Goal: Communication & Community: Answer question/provide support

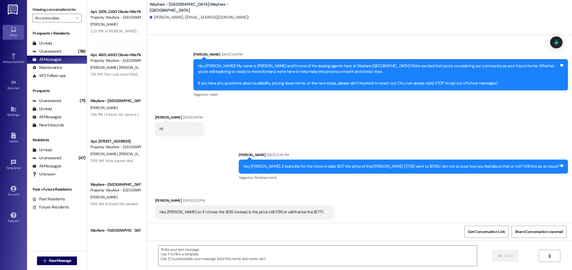
scroll to position [553, 0]
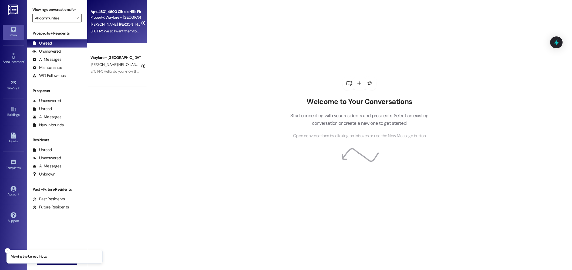
click at [117, 28] on div "3:16 PM: We still want them to come [DATE] just if they don't make it please le…" at bounding box center [115, 31] width 51 height 7
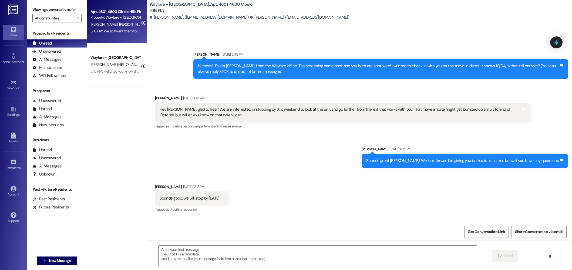
scroll to position [8801, 0]
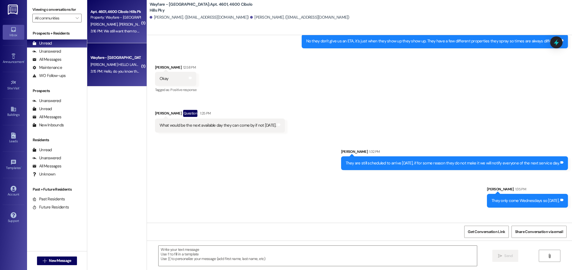
click at [110, 63] on span "[PERSON_NAME] HELLO LANDING" at bounding box center [117, 64] width 54 height 5
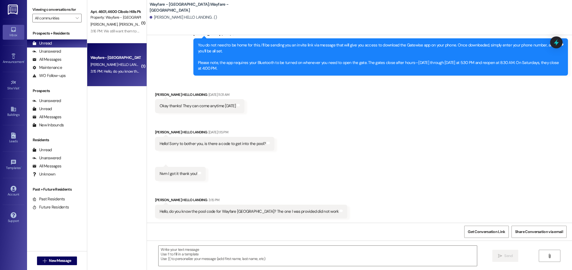
scroll to position [110, 0]
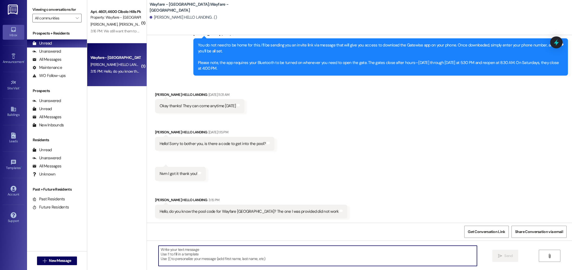
click at [284, 262] on textarea at bounding box center [317, 256] width 318 height 20
type textarea "038214"
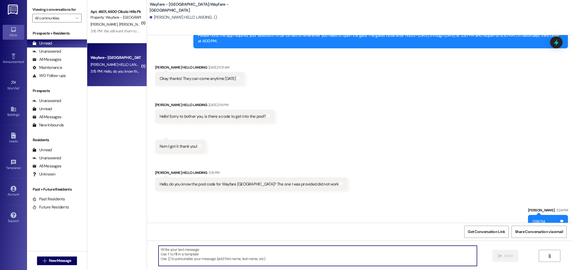
scroll to position [136, 0]
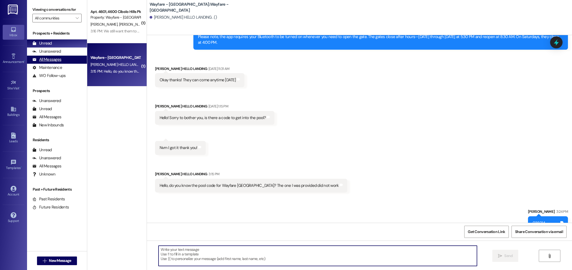
click at [52, 60] on div "All Messages" at bounding box center [46, 60] width 29 height 6
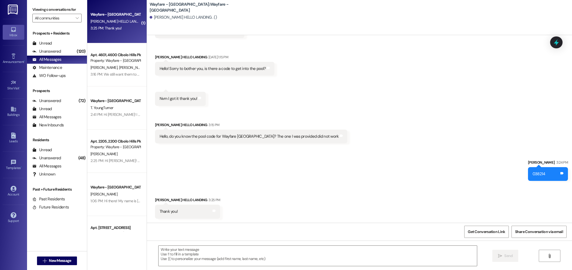
scroll to position [185, 0]
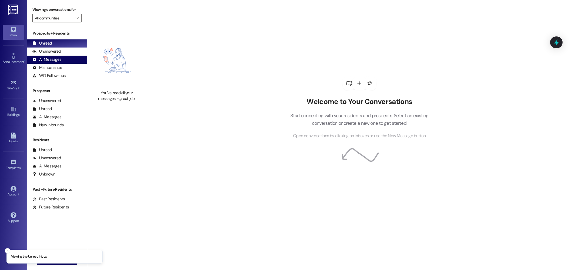
click at [63, 58] on div "All Messages (undefined)" at bounding box center [57, 60] width 60 height 8
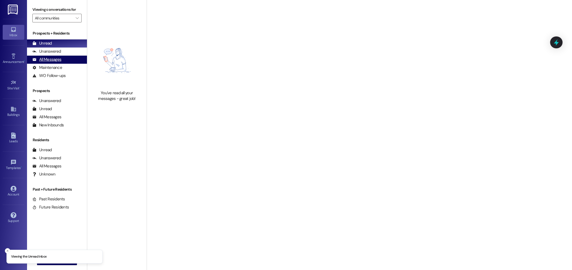
click at [58, 59] on div "All Messages" at bounding box center [46, 60] width 29 height 6
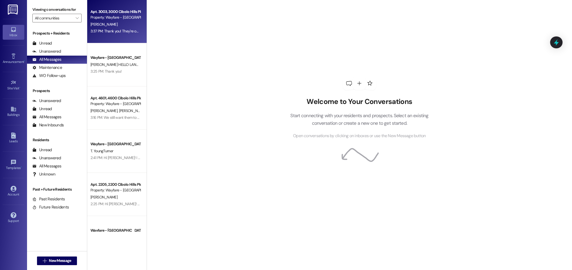
click at [124, 20] on div "Property: Wayfare - [GEOGRAPHIC_DATA]" at bounding box center [115, 18] width 50 height 6
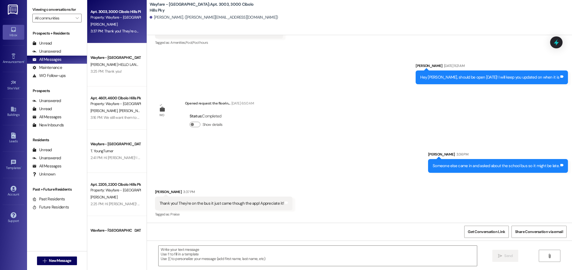
scroll to position [2423, 0]
click at [49, 259] on span "New Message" at bounding box center [60, 261] width 22 height 6
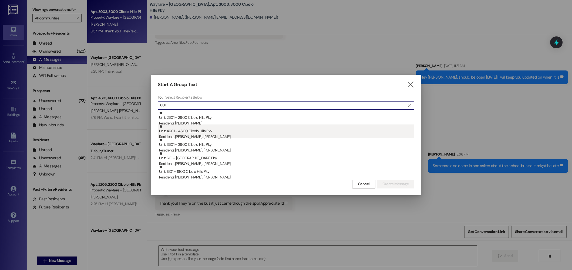
scroll to position [3, 0]
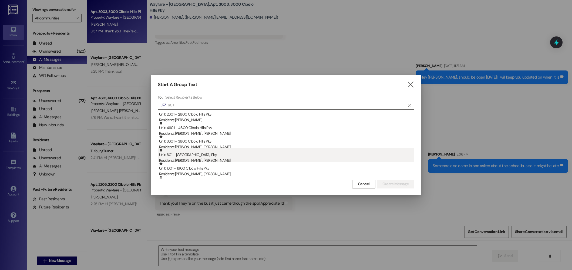
click at [200, 156] on div "Unit: 601 - 600 Cibolo Hills Pky Residents: Yousef Baker, Malack Braish" at bounding box center [286, 155] width 255 height 15
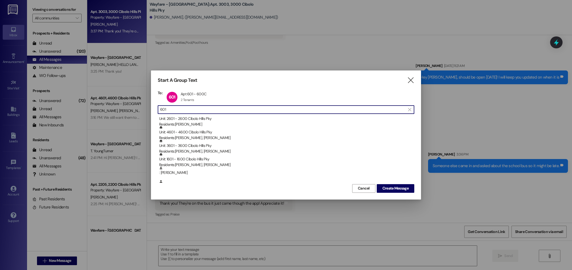
drag, startPoint x: 187, startPoint y: 110, endPoint x: 132, endPoint y: 103, distance: 54.9
click at [132, 103] on div "Start A Group Text  To: 601 Apt 601 - 600C Apt 601 - 600C 2 Tenants 2 Tenants …" at bounding box center [286, 135] width 572 height 270
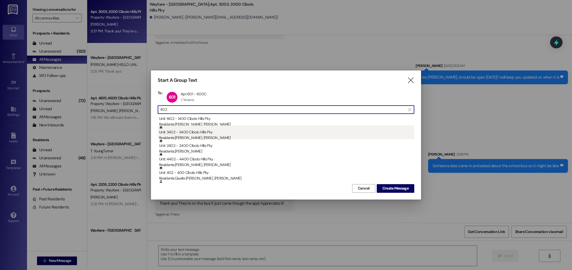
scroll to position [5, 0]
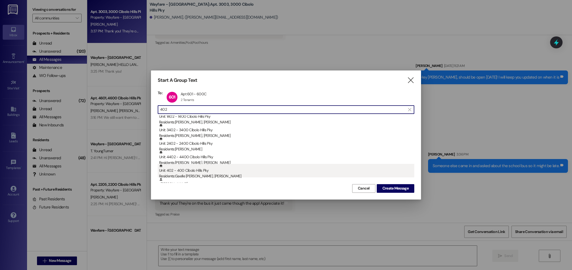
type input "402"
click at [212, 173] on div "Residents: Gaelle Vanessa Wache Ngateu, Lionel Tayou" at bounding box center [286, 176] width 255 height 6
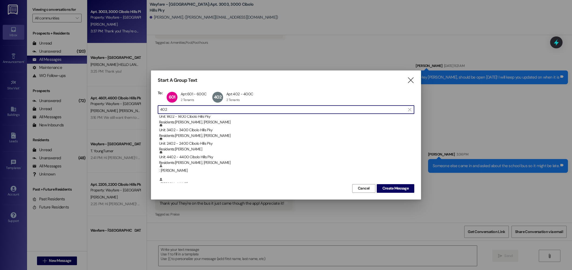
click at [273, 110] on input "402" at bounding box center [282, 110] width 245 height 8
click at [388, 187] on span "Create Message" at bounding box center [395, 188] width 26 height 6
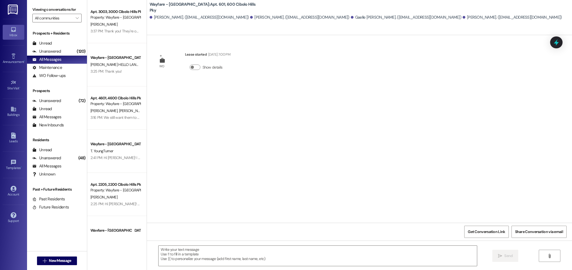
scroll to position [0, 0]
click at [41, 103] on div "Unanswered" at bounding box center [46, 101] width 29 height 6
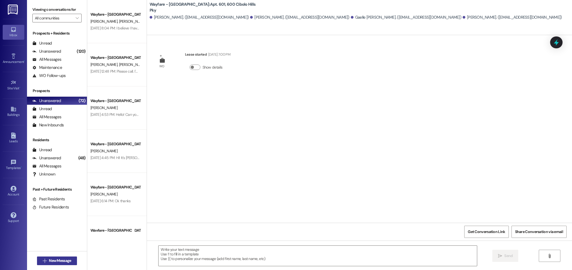
click at [56, 260] on span "New Message" at bounding box center [60, 261] width 22 height 6
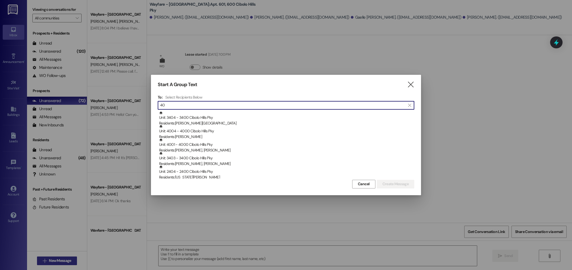
type input "4"
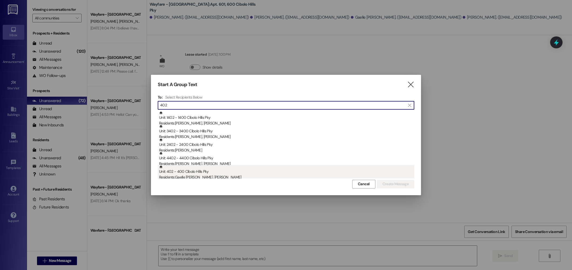
type input "402"
click at [211, 173] on div "Unit: 402 - 400 Cibolo Hills Pky Residents: Gaelle Vanessa Wache Ngateu, Lionel…" at bounding box center [286, 172] width 255 height 15
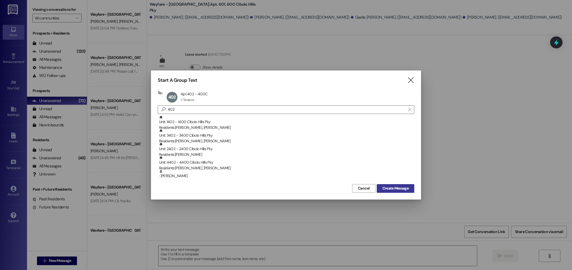
click at [395, 189] on span "Create Message" at bounding box center [395, 188] width 26 height 6
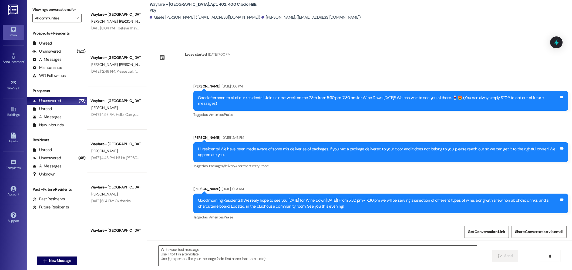
scroll to position [5590, 0]
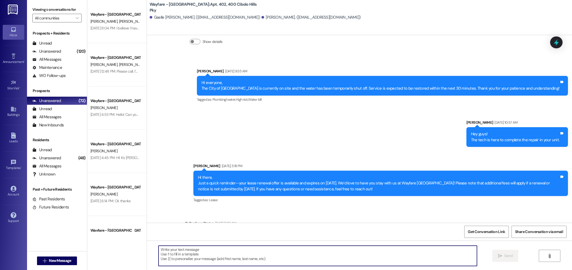
click at [322, 253] on textarea at bounding box center [317, 256] width 318 height 20
type textarea "Hi there! The appliance repair company will be here [DATE] from 10 am-1 pm. We …"
click at [352, 258] on textarea "Hi there! The appliance repair company will be here [DATE] from 10 am-1 pm. We …" at bounding box center [317, 256] width 318 height 20
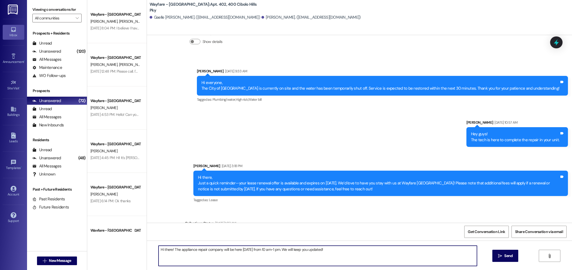
click at [352, 258] on textarea "Hi there! The appliance repair company will be here [DATE] from 10 am-1 pm. We …" at bounding box center [317, 256] width 318 height 20
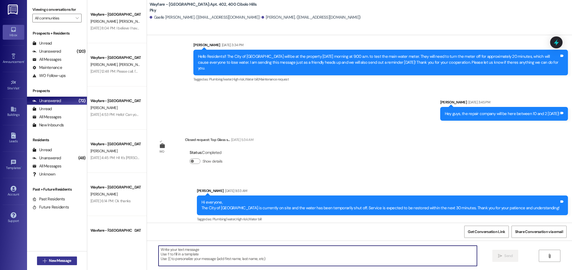
scroll to position [5473, 0]
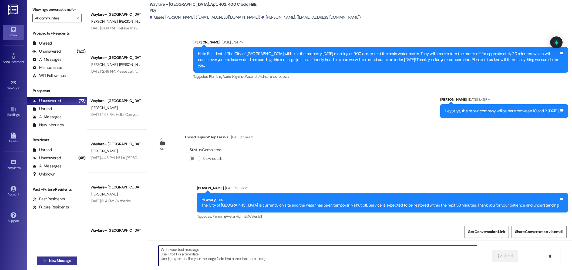
click at [60, 259] on span "New Message" at bounding box center [60, 261] width 22 height 6
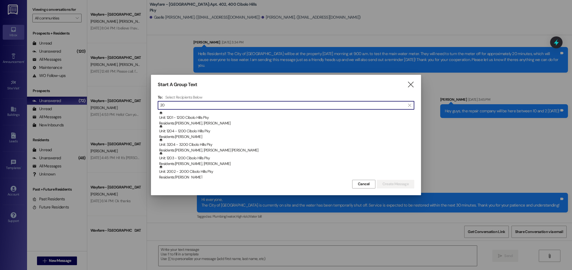
type input "2"
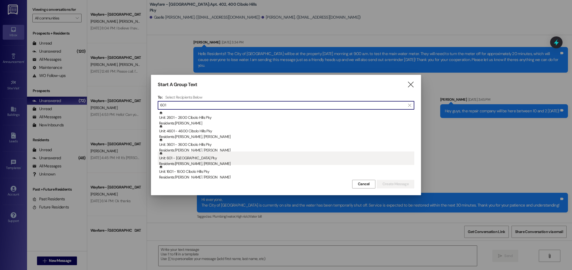
type input "601"
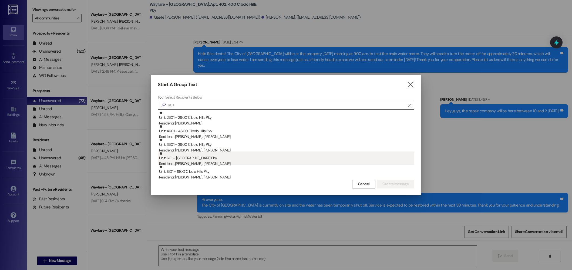
click at [216, 161] on div "Residents: Yousef Baker, Malack Braish" at bounding box center [286, 164] width 255 height 6
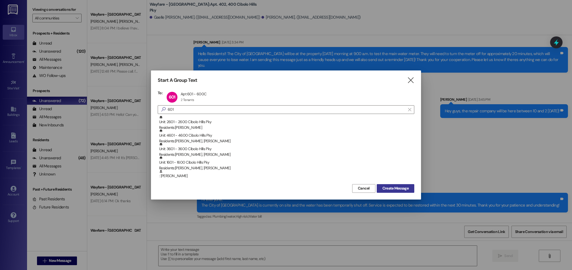
click at [397, 189] on span "Create Message" at bounding box center [395, 188] width 26 height 6
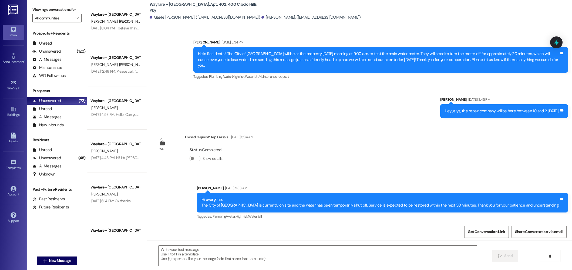
scroll to position [266, 0]
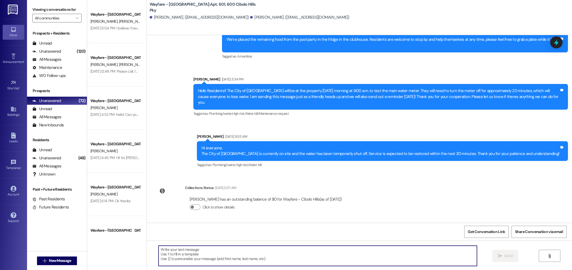
click at [268, 260] on textarea at bounding box center [317, 256] width 318 height 20
paste textarea "Hi there! The appliance repair company will be here tomorrow from 10 am-1 pm. W…"
type textarea "Hi there! The appliance repair company will be here tomorrow from 10 am-1 pm. W…"
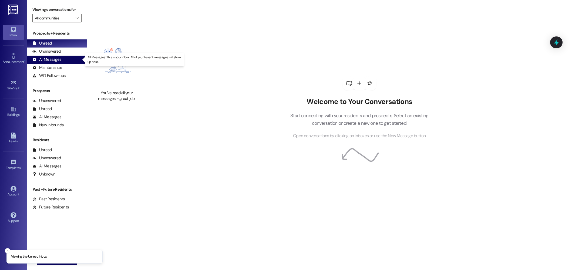
click at [59, 60] on div "All Messages" at bounding box center [46, 60] width 29 height 6
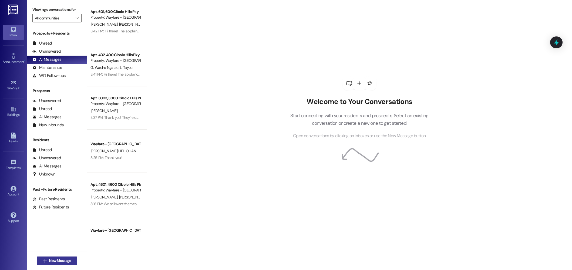
click at [61, 257] on button " New Message" at bounding box center [57, 260] width 40 height 9
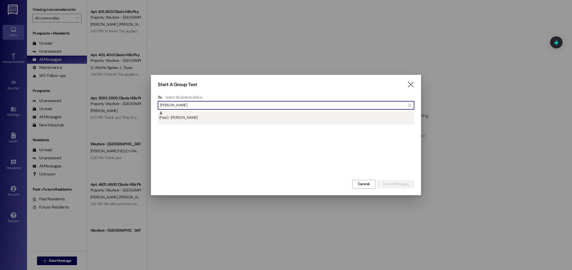
type input "[PERSON_NAME]"
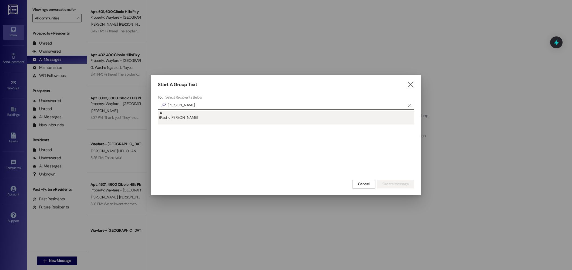
click at [275, 116] on div "(Past) : [PERSON_NAME]" at bounding box center [286, 115] width 255 height 9
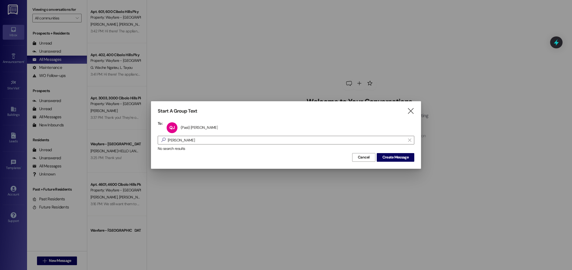
click at [394, 146] on div "No search results" at bounding box center [286, 149] width 256 height 6
click at [393, 157] on span "Create Message" at bounding box center [395, 157] width 26 height 6
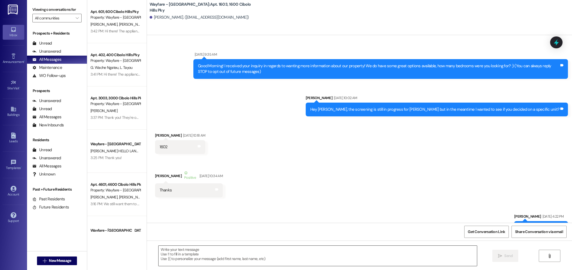
scroll to position [3589, 0]
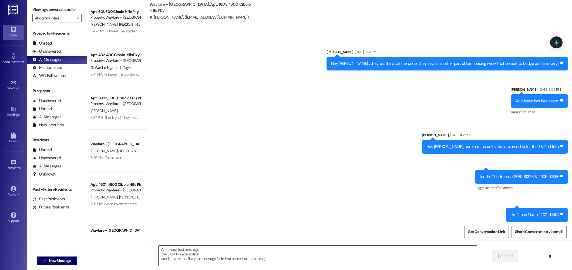
click at [325, 257] on textarea at bounding box center [317, 256] width 318 height 20
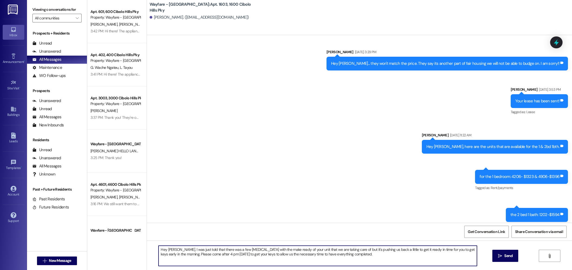
click at [365, 257] on textarea "Hey Quentin, I was just told that there was a few hiccups with the make ready o…" at bounding box center [317, 256] width 318 height 20
type textarea "Hey Quentin, I was just told that there was a few hiccups with the make ready o…"
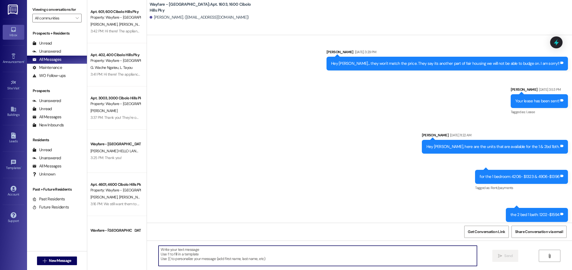
paste textarea "Hi Quentin, I just learned there were a few hiccups with the make-ready for you…"
type textarea "Hi Quentin, I just learned there were a few hiccups with the make-ready for you…"
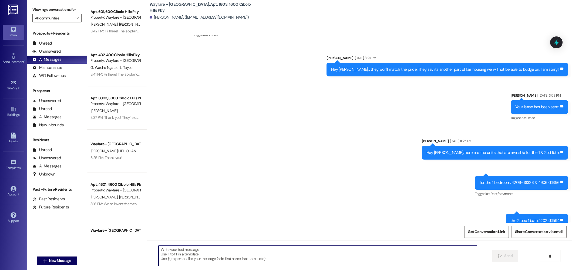
scroll to position [3633, 0]
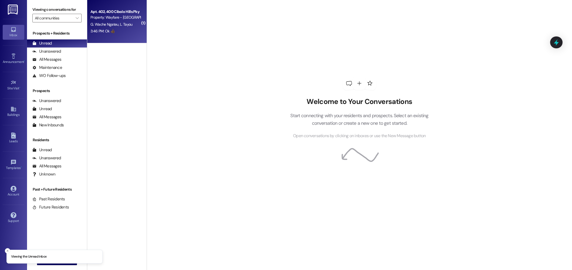
click at [116, 29] on div "3:46 PM: Ok 👍🏿 3:46 PM: Ok 👍🏿" at bounding box center [115, 31] width 51 height 7
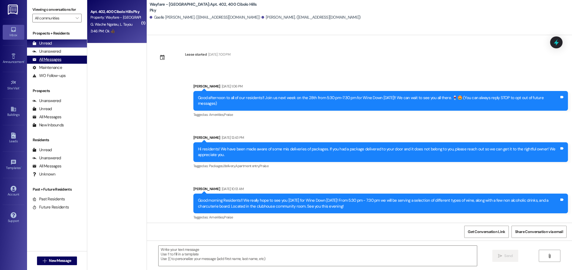
scroll to position [5673, 0]
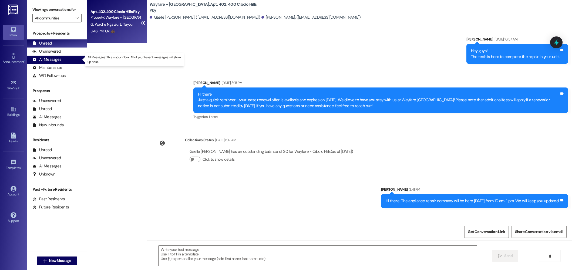
click at [50, 58] on div "All Messages" at bounding box center [46, 60] width 29 height 6
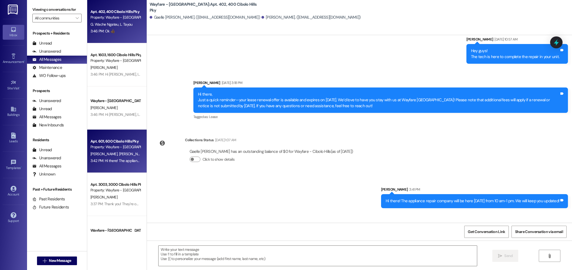
click at [110, 148] on div "Property: Wayfare - [GEOGRAPHIC_DATA]" at bounding box center [115, 147] width 50 height 6
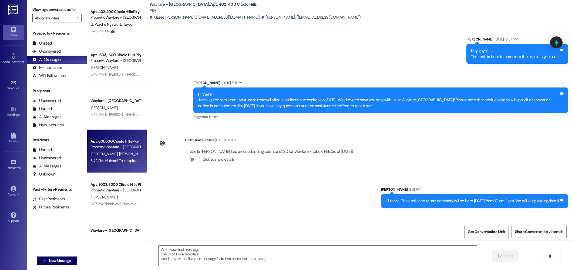
scroll to position [304, 0]
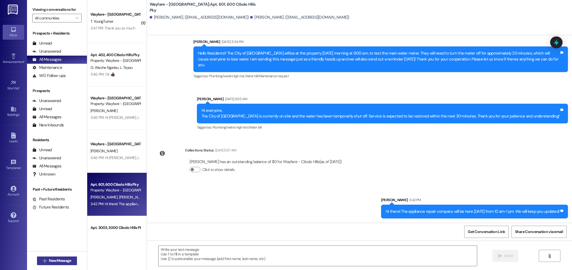
click at [50, 259] on span "New Message" at bounding box center [60, 261] width 22 height 6
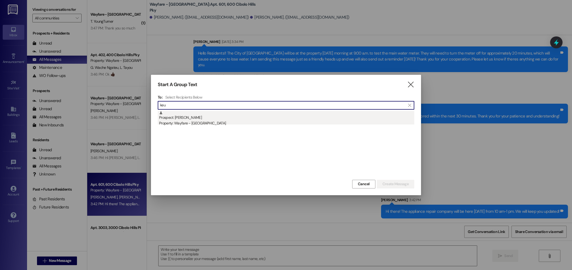
type input "keu"
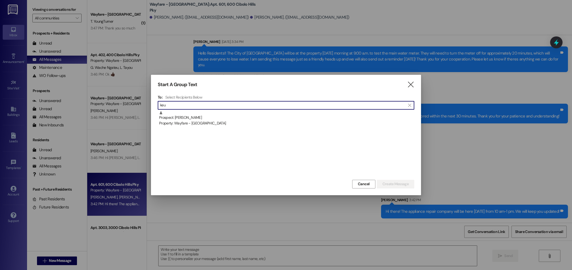
drag, startPoint x: 199, startPoint y: 122, endPoint x: 306, endPoint y: 123, distance: 107.2
click at [200, 122] on div "Property: Wayfare - [GEOGRAPHIC_DATA]" at bounding box center [286, 123] width 255 height 6
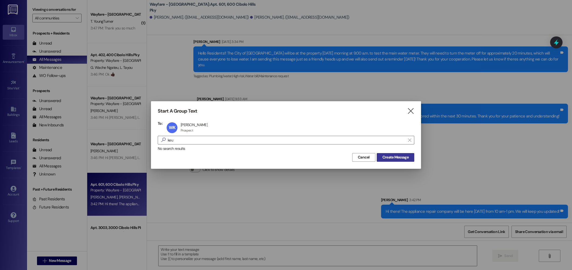
click at [402, 160] on button "Create Message" at bounding box center [396, 157] width 38 height 9
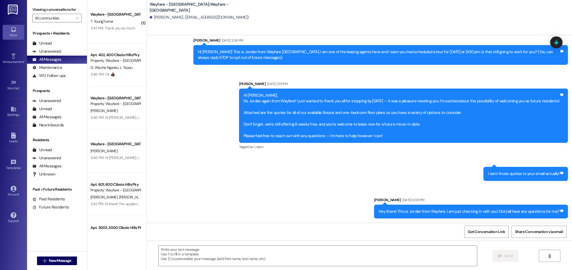
scroll to position [14, 0]
click at [369, 253] on textarea at bounding box center [317, 256] width 318 height 20
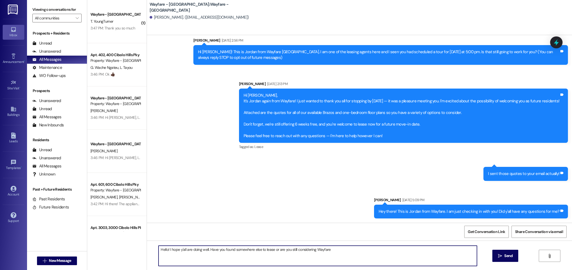
type textarea "Hello! I hope y'all are doing well. Have you found somewhere else to lease or a…"
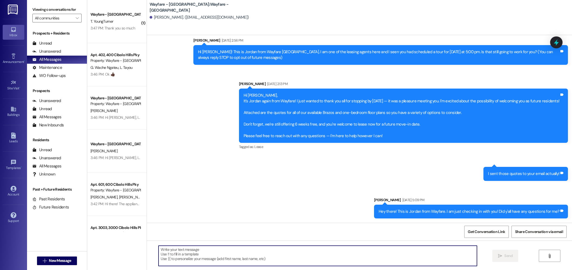
scroll to position [52, 0]
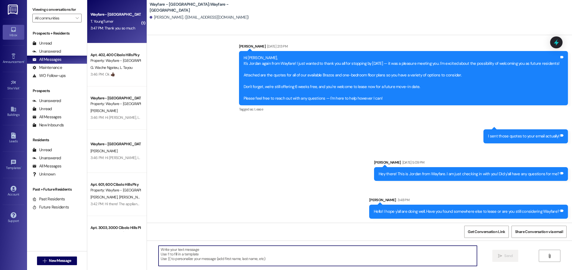
click at [102, 36] on div "Wayfare - Cibolo Hills Prospect T. YoungTurner 3:47 PM: Thank you so much 3:47 …" at bounding box center [116, 21] width 59 height 43
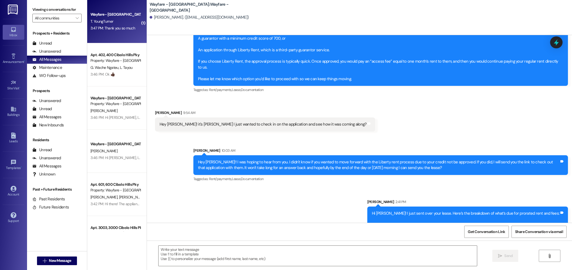
scroll to position [599, 0]
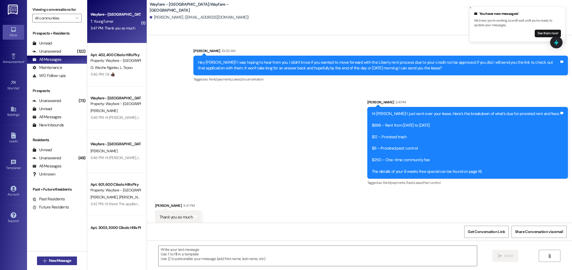
click at [60, 262] on span "New Message" at bounding box center [60, 261] width 22 height 6
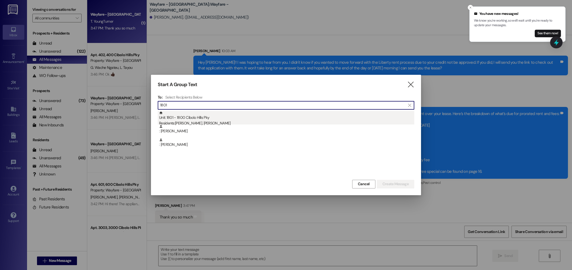
type input "1801"
click at [217, 119] on div "Unit: 1801 - 1800 Cibolo Hills Pky Residents: Dennis Young, Nancy Young" at bounding box center [286, 118] width 255 height 15
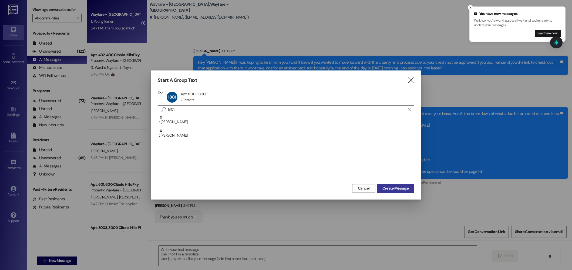
click at [398, 191] on span "Create Message" at bounding box center [395, 188] width 26 height 6
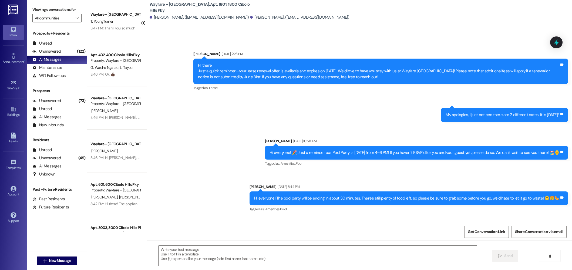
scroll to position [6141, 0]
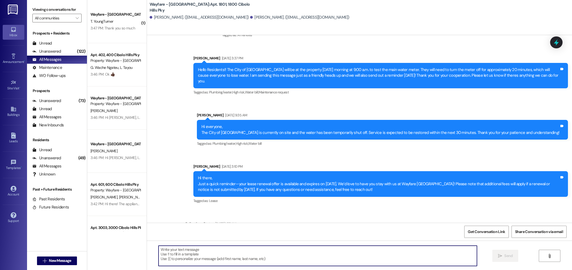
click at [298, 258] on textarea at bounding box center [317, 256] width 318 height 20
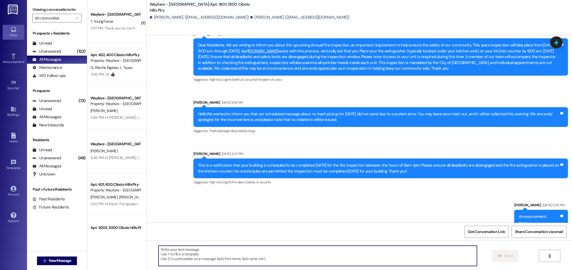
scroll to position [3584, 0]
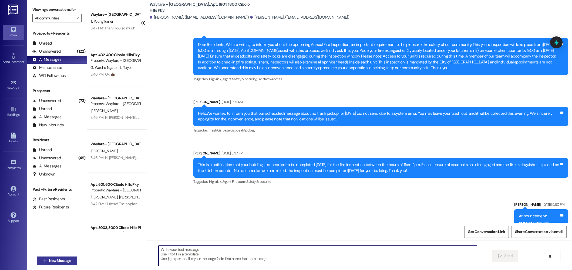
click at [59, 261] on span "New Message" at bounding box center [60, 261] width 22 height 6
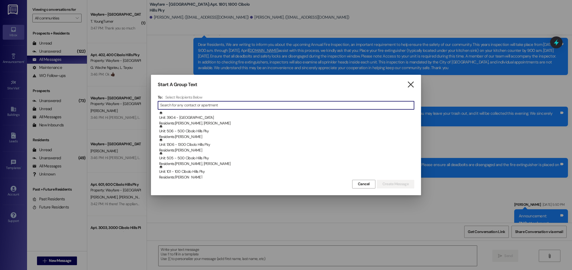
click at [408, 84] on icon "" at bounding box center [410, 85] width 7 height 6
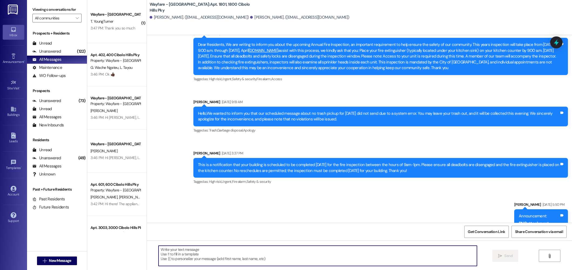
click at [386, 257] on textarea at bounding box center [317, 256] width 318 height 20
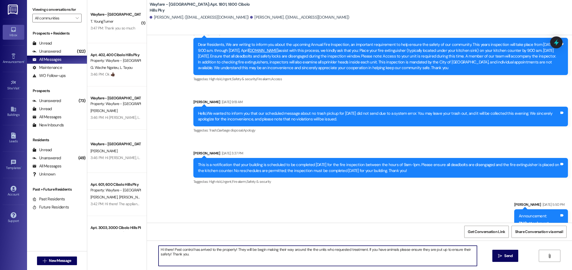
type textarea "Hi there! Pest control has arrived to the property! They will be begin making t…"
click at [330, 262] on textarea "Hi there! Pest control has arrived to the property! They will be begin making t…" at bounding box center [317, 256] width 318 height 20
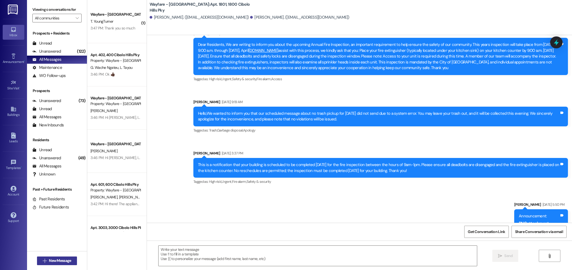
click at [65, 262] on span "New Message" at bounding box center [60, 261] width 22 height 6
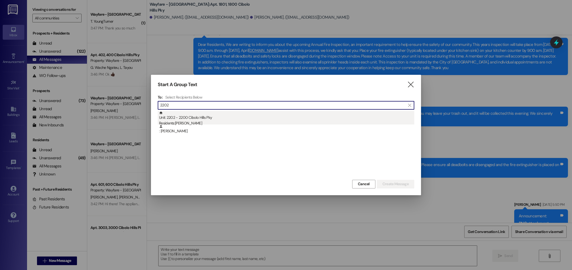
type input "2202"
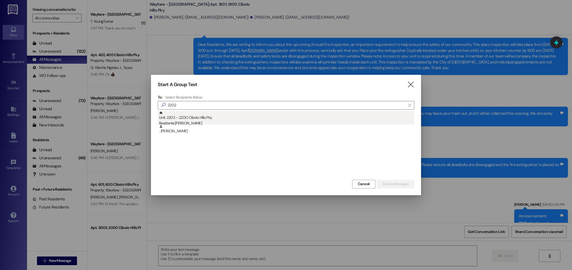
click at [238, 119] on div "Unit: 2202 - 2200 Cibolo Hills Pky Residents: Kenton Trumble" at bounding box center [286, 118] width 255 height 15
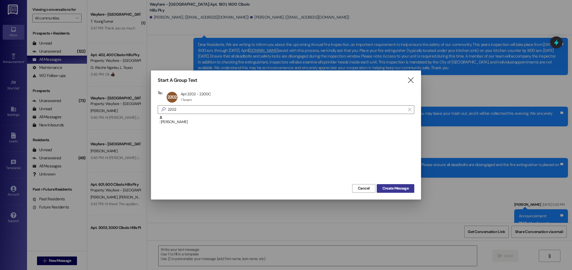
click at [392, 186] on span "Create Message" at bounding box center [395, 188] width 26 height 6
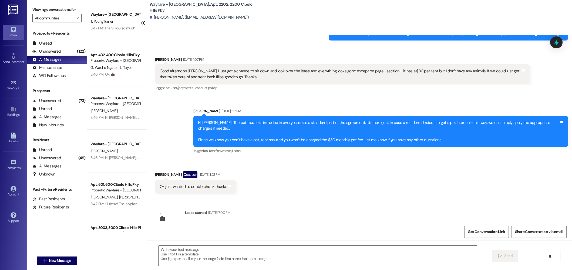
scroll to position [1237, 0]
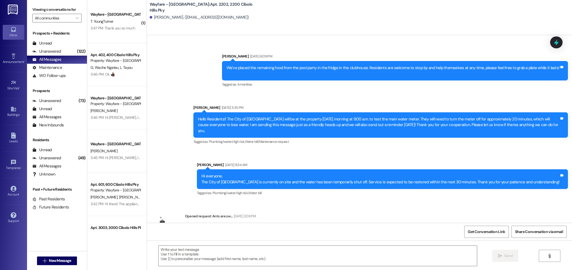
click at [269, 266] on div " Send " at bounding box center [359, 261] width 425 height 40
click at [266, 260] on textarea at bounding box center [317, 256] width 318 height 20
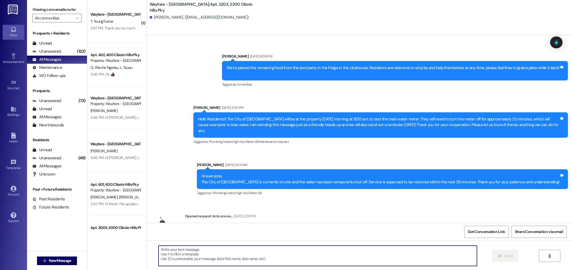
paste textarea "Hi there! Pest control has arrived to the property! They will be begin making t…"
type textarea "Hi there! Pest control has arrived to the property! They will be begin making t…"
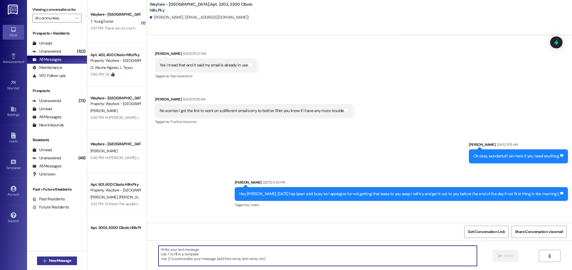
scroll to position [326, 0]
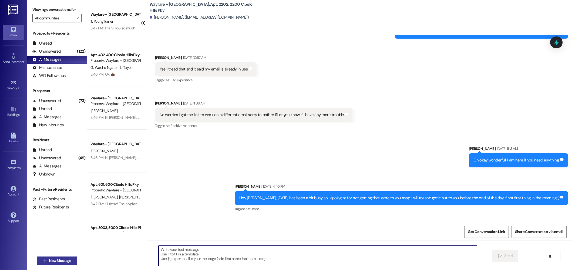
click at [55, 259] on span "New Message" at bounding box center [60, 261] width 22 height 6
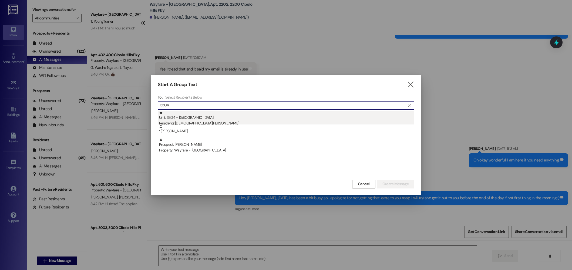
type input "3304"
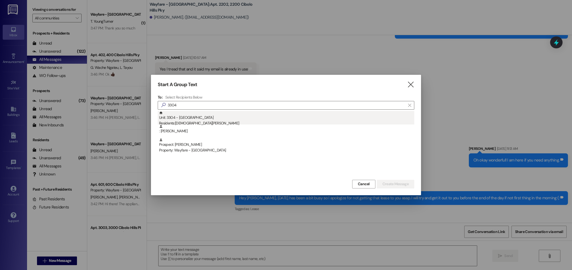
click at [192, 117] on div "Unit: 3304 - 3300 Cibolo Hills Pky Residents: Christian Gross" at bounding box center [286, 118] width 255 height 15
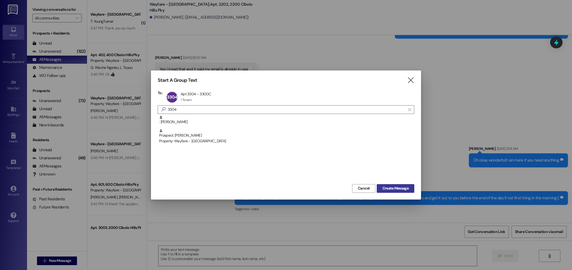
click at [391, 189] on span "Create Message" at bounding box center [395, 188] width 26 height 6
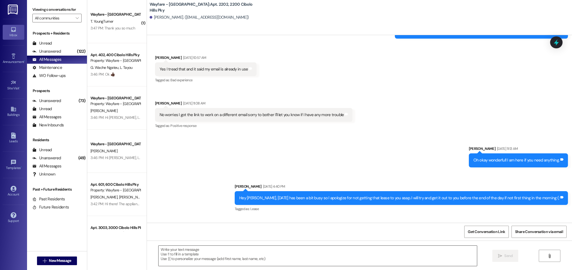
scroll to position [1741, 0]
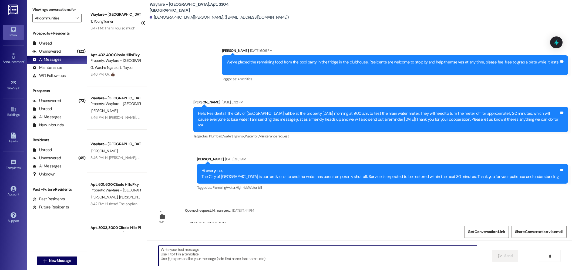
click at [305, 255] on textarea at bounding box center [317, 256] width 318 height 20
paste textarea "Hi there! Pest control has arrived to the property! They will be begin making t…"
type textarea "Hi there! Pest control has arrived to the property! They will be begin making t…"
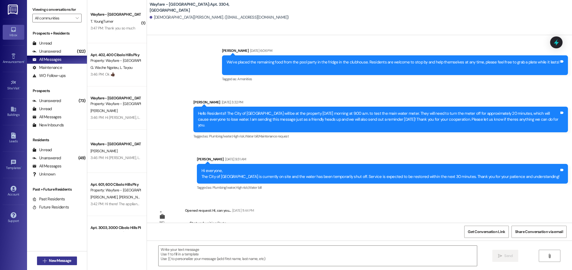
click at [49, 260] on span "New Message" at bounding box center [60, 261] width 22 height 6
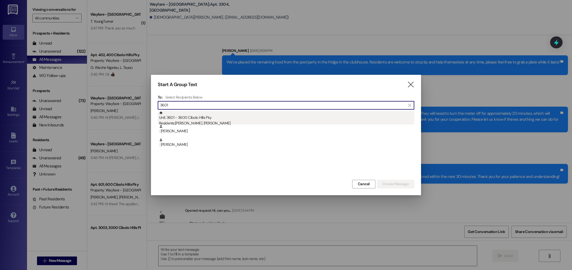
type input "3601"
click at [276, 117] on div "Unit: 3601 - 3600 Cibolo Hills Pky Residents: Matthew Rodriguez, Gina Tobeck" at bounding box center [286, 118] width 255 height 15
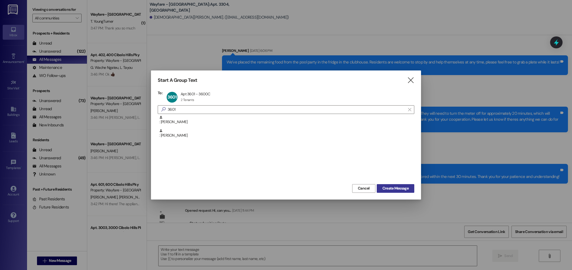
click at [394, 189] on span "Create Message" at bounding box center [395, 188] width 26 height 6
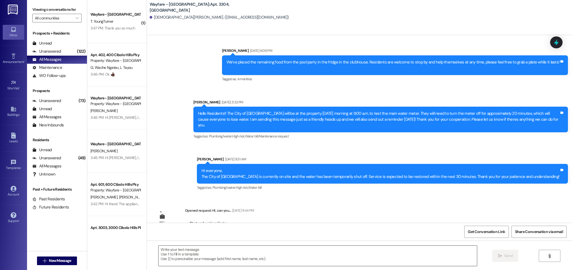
scroll to position [2773, 0]
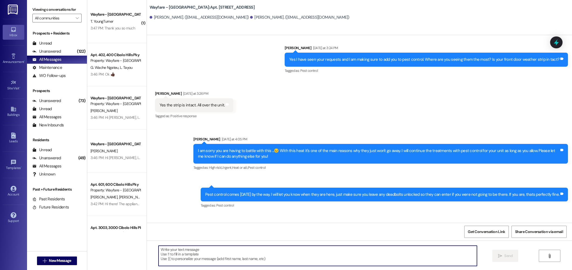
click at [248, 258] on textarea at bounding box center [317, 256] width 318 height 20
paste textarea "Hi there! Pest control has arrived to the property! They will be begin making t…"
type textarea "Hi there! Pest control has arrived to the property! They will be begin making t…"
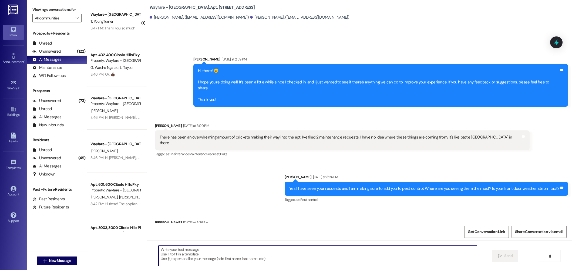
scroll to position [2634, 0]
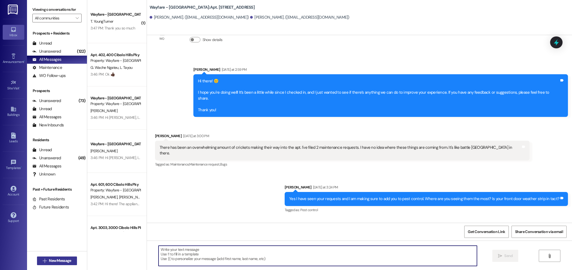
click at [56, 259] on span "New Message" at bounding box center [60, 261] width 22 height 6
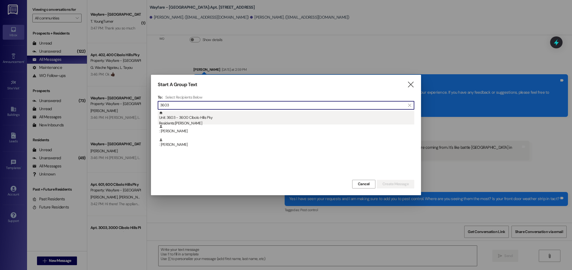
type input "3603"
click at [194, 119] on div "Unit: 3603 - 3600 Cibolo Hills Pky Residents: Tessa Smith" at bounding box center [286, 118] width 255 height 15
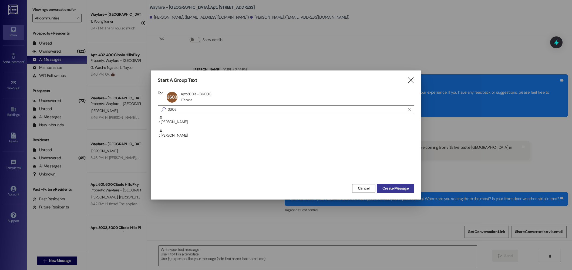
click at [400, 187] on span "Create Message" at bounding box center [395, 188] width 26 height 6
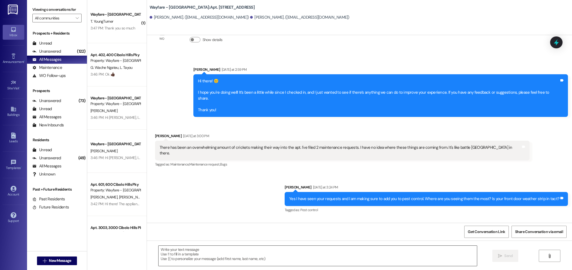
click at [323, 249] on textarea at bounding box center [317, 256] width 318 height 20
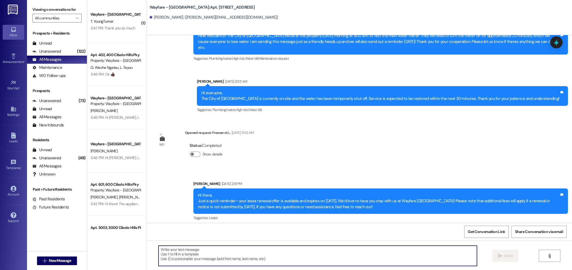
scroll to position [13084, 0]
paste textarea "Hi there! Pest control has arrived to the property! They will be begin making t…"
type textarea "Hi there! Pest control has arrived to the property! They will be begin making t…"
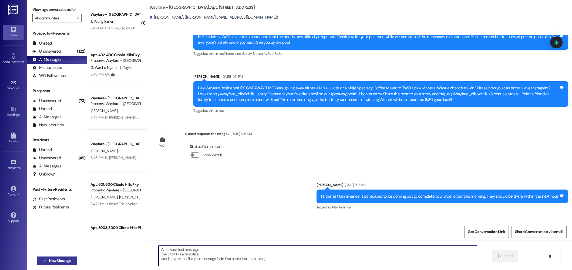
scroll to position [12341, 0]
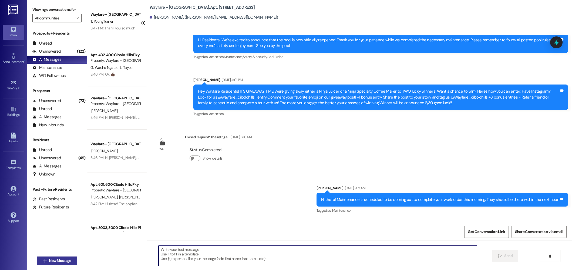
click at [53, 258] on span "New Message" at bounding box center [60, 261] width 22 height 6
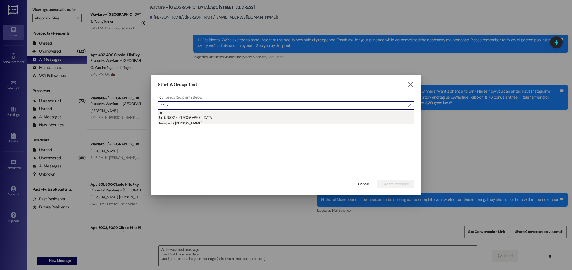
type input "3702"
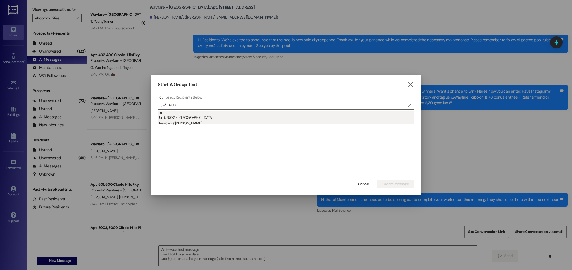
click at [239, 117] on div "Unit: 3702 - 3700 Cibolo Hills Pky Residents: Mahnaz Bourbour" at bounding box center [286, 118] width 255 height 15
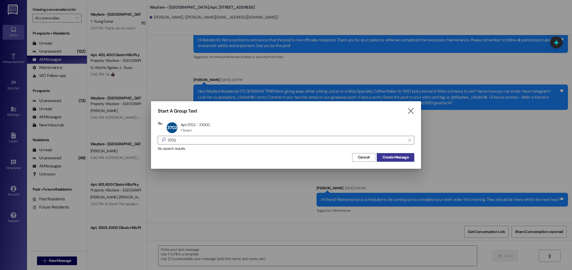
click at [386, 161] on button "Create Message" at bounding box center [396, 157] width 38 height 9
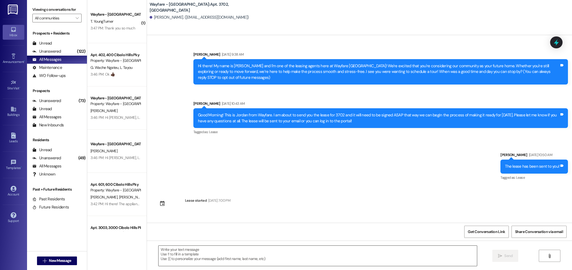
scroll to position [0, 0]
click at [285, 256] on textarea at bounding box center [317, 256] width 318 height 20
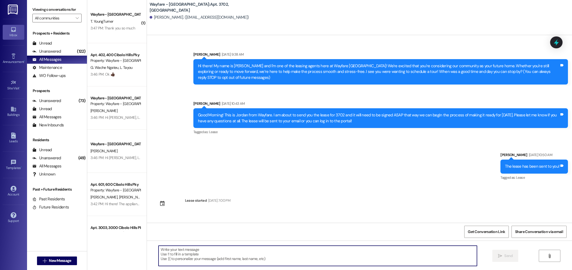
paste textarea "Hi there! Pest control has arrived to the property! They will be begin making t…"
type textarea "Hi there! Pest control has arrived to the property! They will be begin making t…"
click at [55, 262] on span "New Message" at bounding box center [60, 261] width 22 height 6
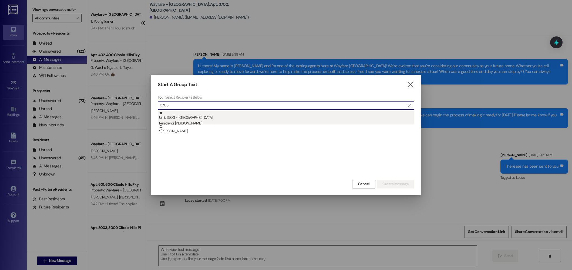
type input "3703"
click at [229, 119] on div "Unit: 3703 - 3700 Cibolo Hills Pky Residents: Maurice Mcgleish" at bounding box center [286, 118] width 255 height 15
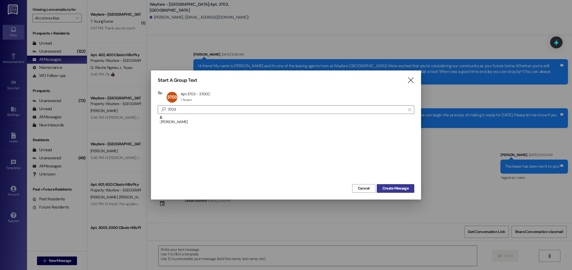
click at [385, 188] on span "Create Message" at bounding box center [395, 188] width 26 height 6
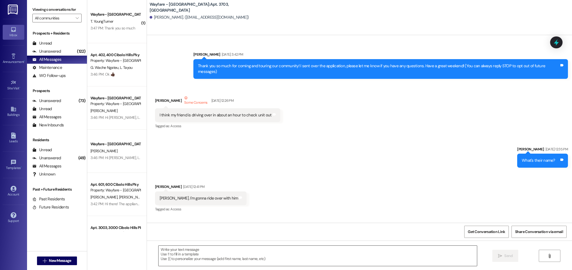
scroll to position [10766, 0]
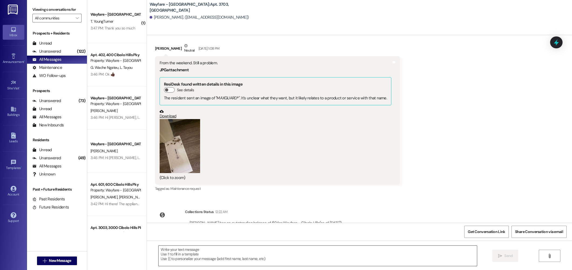
click at [286, 254] on textarea at bounding box center [317, 256] width 318 height 20
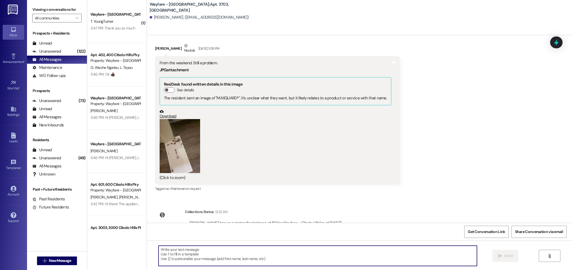
paste textarea "Hi there! Pest control has arrived to the property! They will be begin making t…"
type textarea "Hi there! Pest control has arrived to the property! They will be begin making t…"
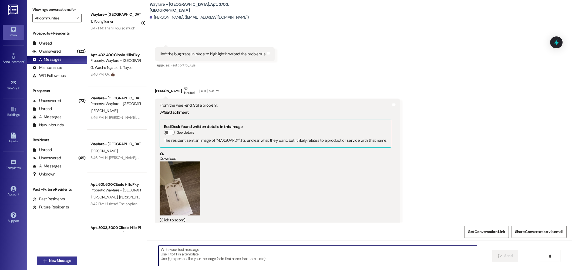
scroll to position [10716, 0]
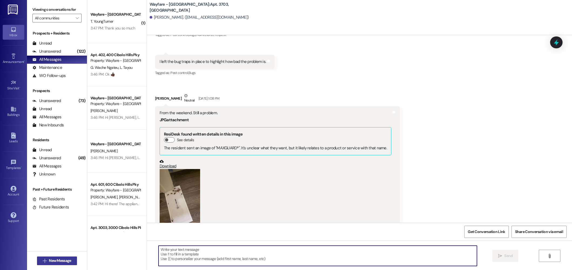
click at [43, 261] on icon "" at bounding box center [45, 261] width 4 height 4
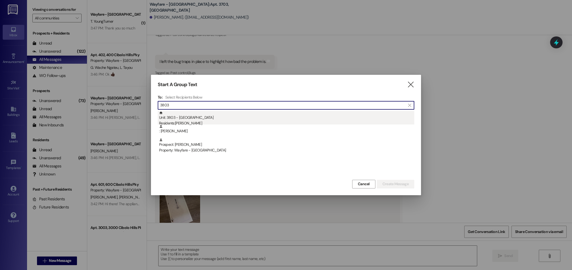
type input "3803"
click at [185, 123] on div "Residents: Ashraf Aljaber" at bounding box center [286, 123] width 255 height 6
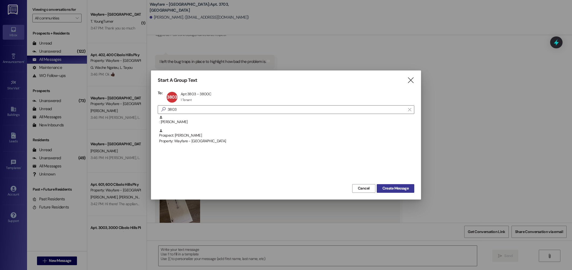
click at [390, 187] on span "Create Message" at bounding box center [395, 188] width 26 height 6
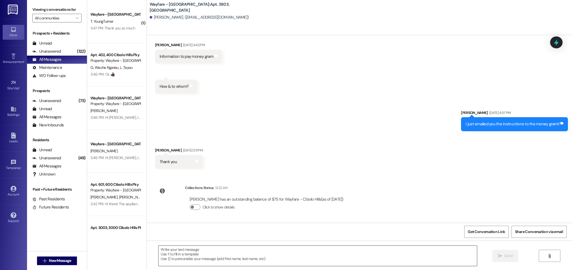
scroll to position [1764, 0]
click at [303, 253] on textarea at bounding box center [317, 256] width 318 height 20
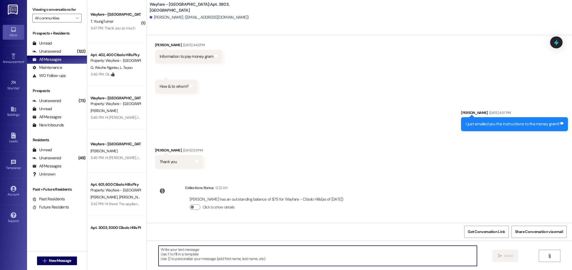
paste textarea "Hi there! Pest control has arrived to the property! They will be begin making t…"
type textarea "Hi there! Pest control has arrived to the property! They will be begin making t…"
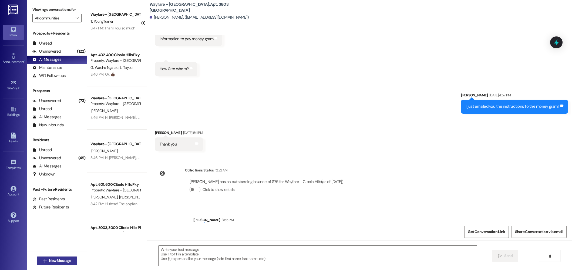
click at [64, 262] on span "New Message" at bounding box center [60, 261] width 22 height 6
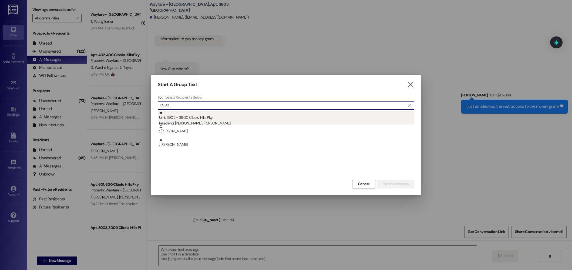
type input "3902"
click at [256, 121] on div "Residents: Thalya Hendrie, Darryl Lindsay" at bounding box center [286, 123] width 255 height 6
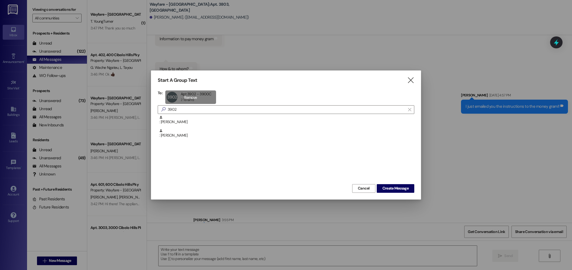
click at [180, 96] on div "3902 Apt 3902 - 3900C Apt 3902 - 3900C 2 Tenants 2 Tenants click to remove" at bounding box center [190, 96] width 51 height 13
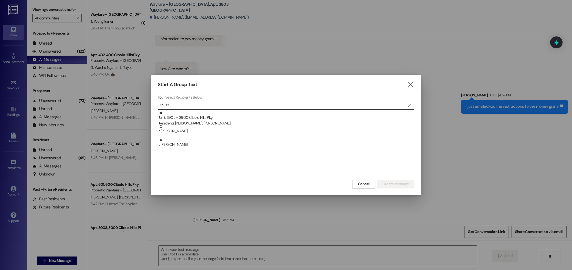
click at [190, 107] on input "3902" at bounding box center [282, 106] width 245 height 8
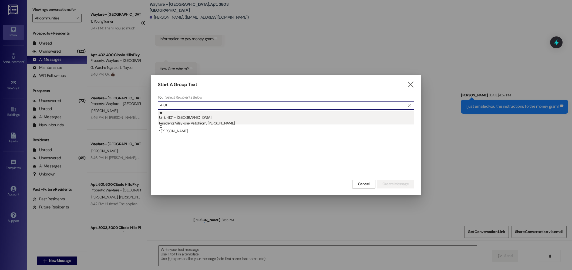
type input "4101"
click at [269, 119] on div "Unit: 4101 - 4100 Cibolo Hills Pky Residents: Vilaykone Vatphilom, Shaquita Jac…" at bounding box center [286, 118] width 255 height 15
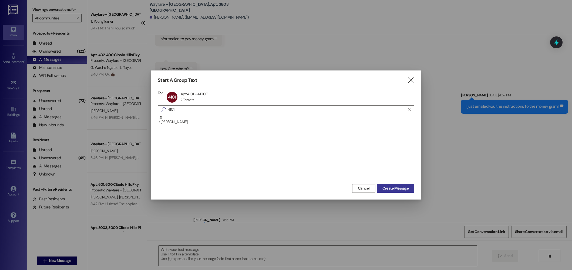
click at [384, 188] on span "Create Message" at bounding box center [395, 188] width 26 height 6
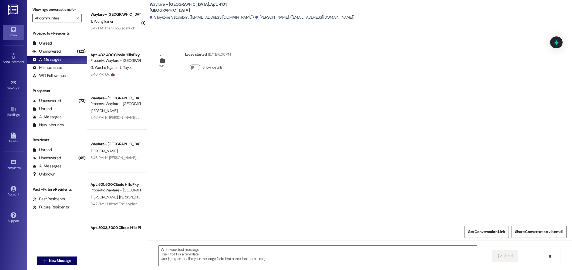
scroll to position [0, 0]
click at [337, 257] on textarea at bounding box center [317, 256] width 318 height 20
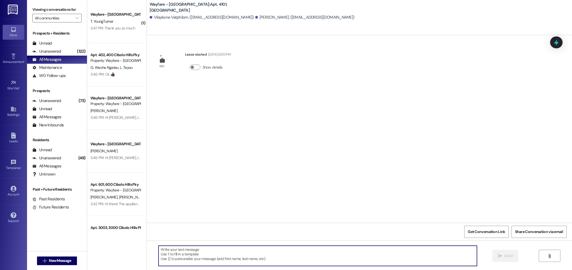
paste textarea "Hi there! Pest control has arrived to the property! They will be begin making t…"
type textarea "Hi there! Pest control has arrived to the property! They will be begin making t…"
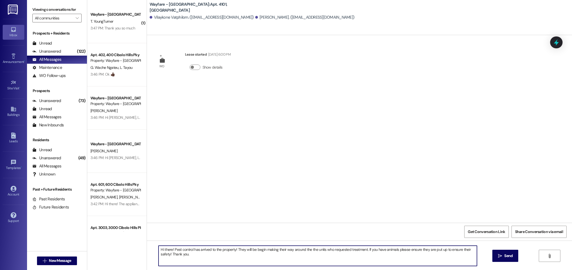
click at [283, 247] on textarea "Hi there! Pest control has arrived to the property! They will be begin making t…" at bounding box center [317, 256] width 318 height 20
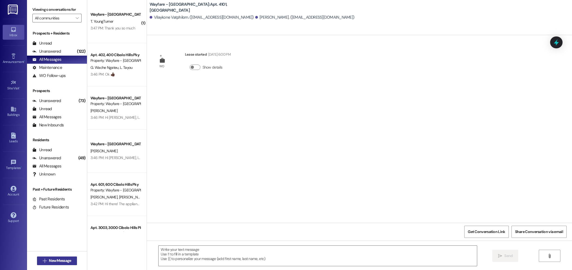
click at [44, 262] on icon "" at bounding box center [45, 261] width 4 height 4
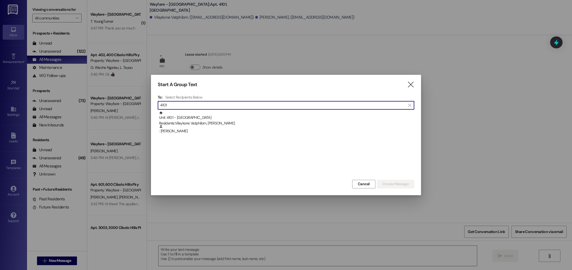
click at [182, 106] on input "4101" at bounding box center [282, 106] width 245 height 8
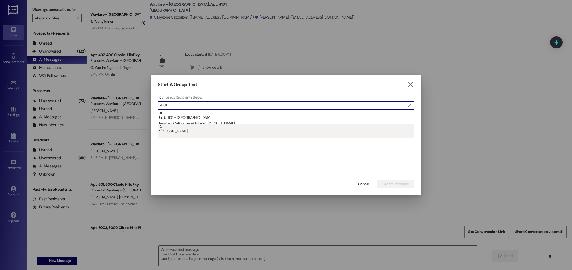
type input "4101"
click at [176, 130] on div ": Shaquita Jackson" at bounding box center [286, 128] width 255 height 9
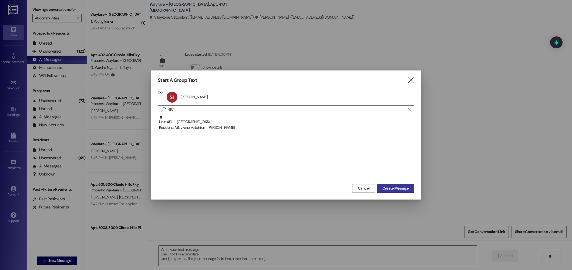
click at [400, 185] on button "Create Message" at bounding box center [396, 188] width 38 height 9
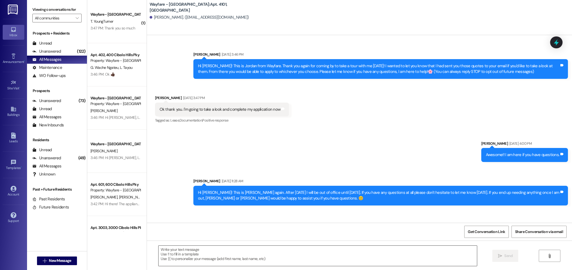
scroll to position [2610, 0]
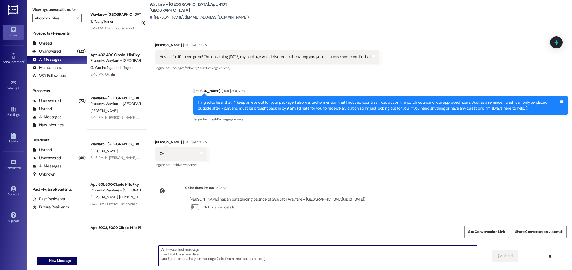
click at [231, 254] on textarea at bounding box center [317, 256] width 318 height 20
paste textarea "Hi there! Pest control has arrived to the property! They will be begin making t…"
type textarea "Hi there! Pest control has arrived to the property! They will be begin making t…"
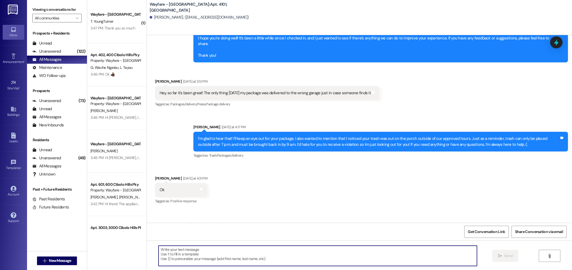
scroll to position [2560, 0]
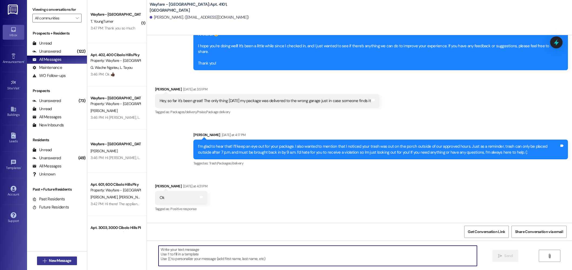
click at [49, 261] on span "New Message" at bounding box center [60, 261] width 22 height 6
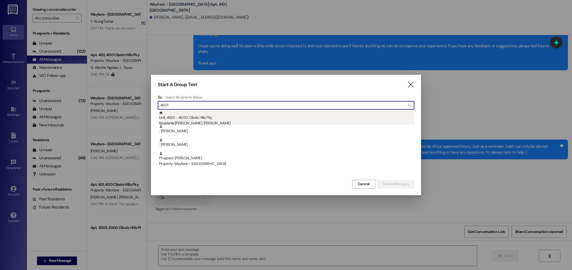
type input "4601"
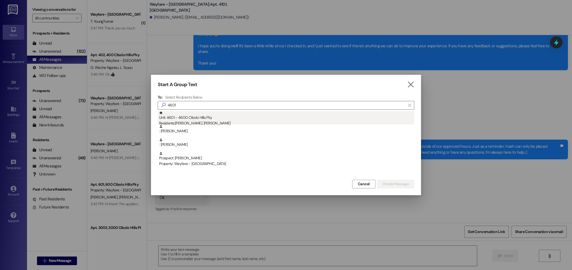
click at [230, 123] on div "Residents: Austin Stookey, Meagan Rios" at bounding box center [286, 123] width 255 height 6
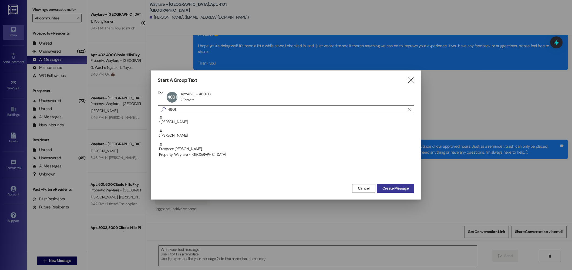
click at [379, 186] on button "Create Message" at bounding box center [396, 188] width 38 height 9
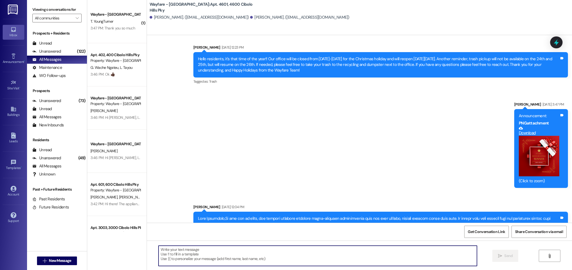
scroll to position [8801, 0]
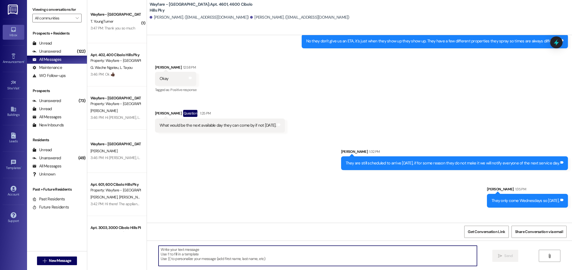
click at [362, 258] on textarea at bounding box center [317, 256] width 318 height 20
paste textarea "Hi there! Pest control has arrived to the property! They will be begin making t…"
type textarea "Hi there! Pest control has arrived to the property! They will be begin making t…"
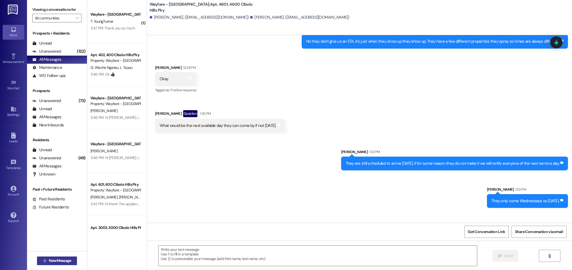
click at [48, 259] on span "New Message" at bounding box center [60, 261] width 24 height 6
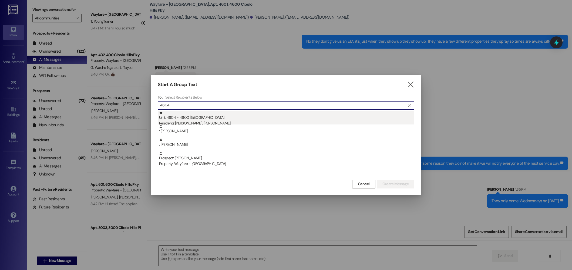
type input "4604"
click at [205, 115] on div "Unit: 4604 - 4600 Cibolo Hills Pky Residents: Randy Garcia, Isabella Isiordia" at bounding box center [286, 118] width 255 height 15
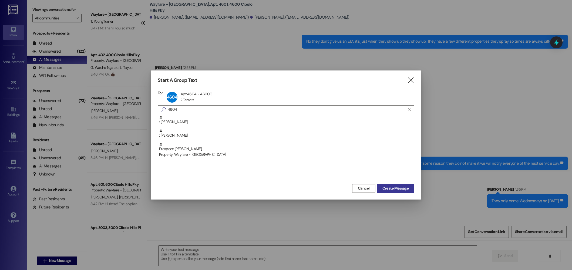
click at [407, 187] on span "Create Message" at bounding box center [395, 188] width 26 height 6
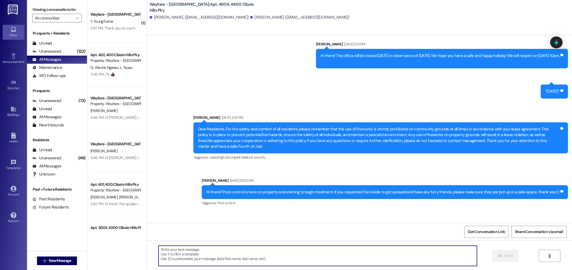
scroll to position [4685, 0]
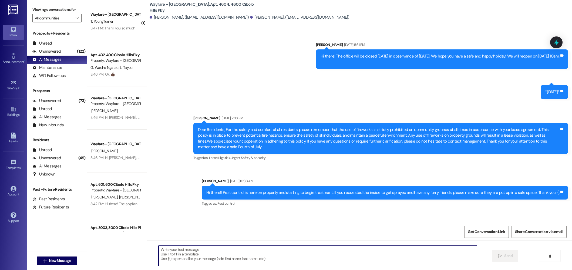
type textarea "Hi there! Pest control has arrived to the property! They will be begin making t…"
click at [56, 264] on button " New Message" at bounding box center [57, 260] width 40 height 9
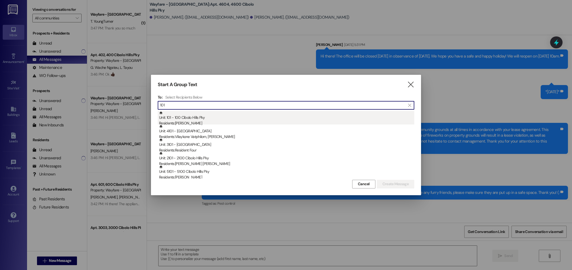
type input "101"
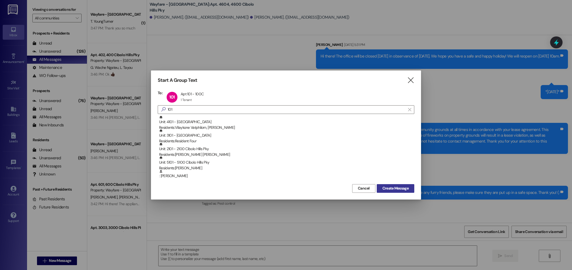
click at [397, 189] on span "Create Message" at bounding box center [395, 188] width 26 height 6
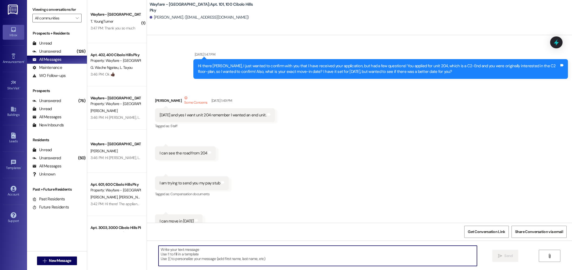
scroll to position [24045, 0]
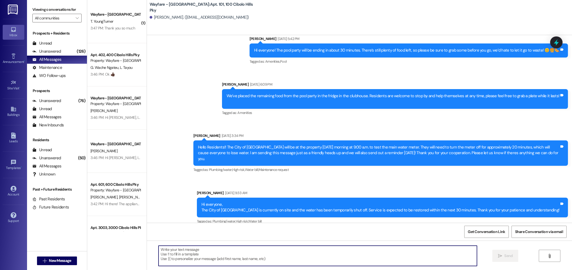
type textarea "Hi there! Pest control has arrived to the property! They will be begin making t…"
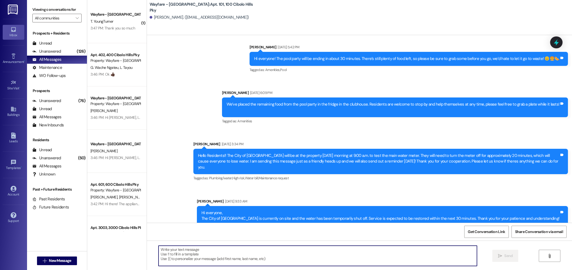
scroll to position [24085, 0]
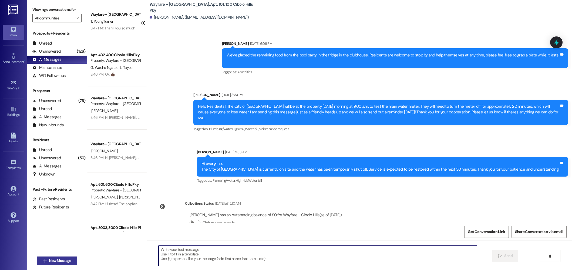
click at [57, 261] on span "New Message" at bounding box center [60, 261] width 22 height 6
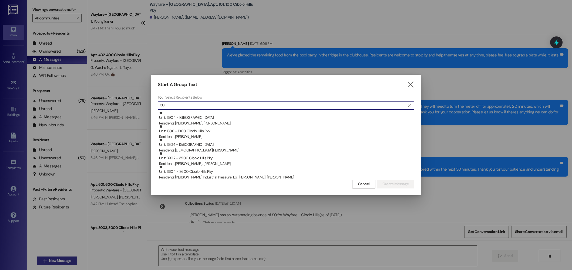
type input "302"
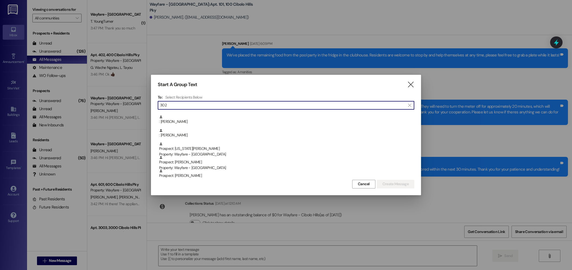
scroll to position [75, 0]
click at [206, 106] on input "302" at bounding box center [282, 106] width 245 height 8
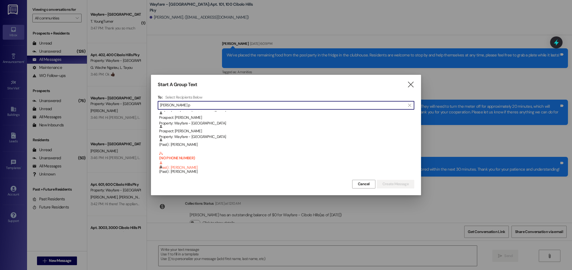
scroll to position [0, 0]
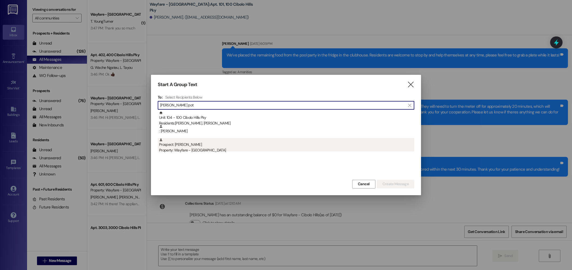
type input "dawn pot"
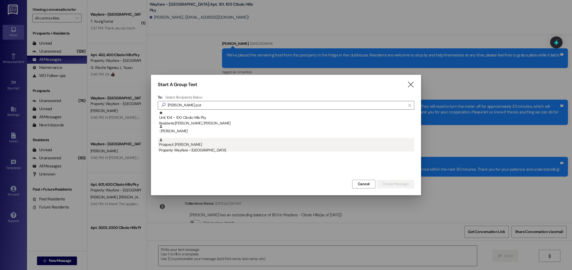
click at [222, 151] on div "Property: Wayfare - [GEOGRAPHIC_DATA]" at bounding box center [286, 150] width 255 height 6
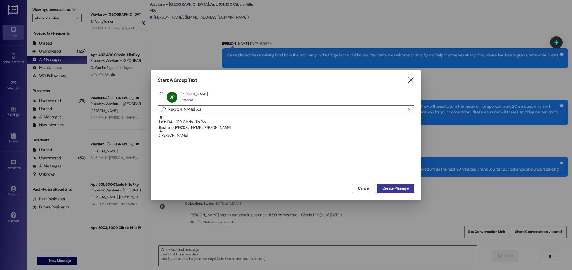
click at [387, 186] on span "Create Message" at bounding box center [395, 188] width 26 height 6
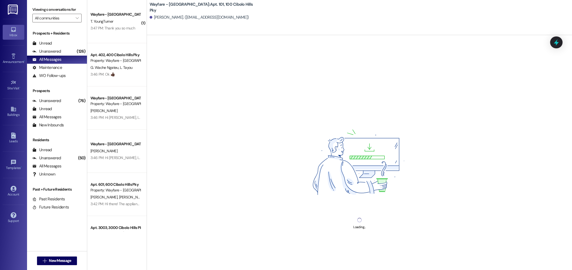
click at [303, 255] on div "Loading..." at bounding box center [359, 170] width 425 height 270
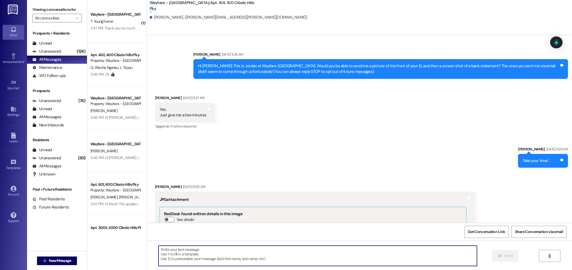
click at [308, 255] on textarea at bounding box center [317, 256] width 318 height 20
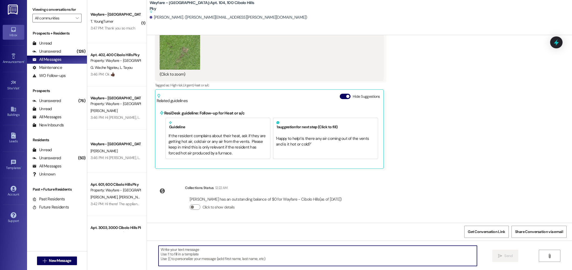
click at [308, 255] on textarea at bounding box center [317, 256] width 318 height 20
type textarea "Hi there! Pest control has arrived to the property! They will be begin making t…"
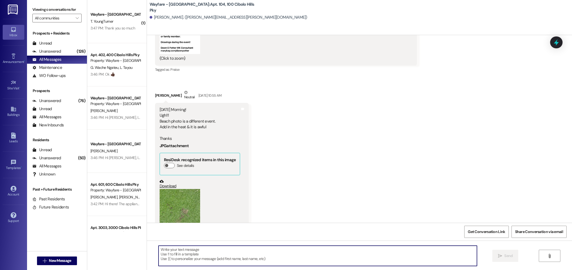
scroll to position [14535, 0]
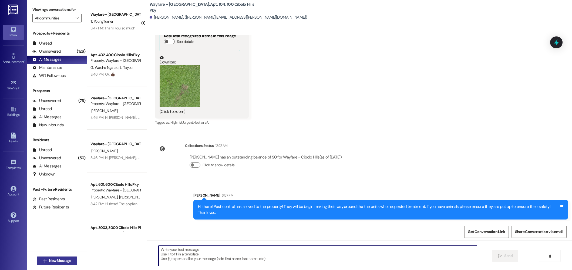
click at [55, 258] on span "New Message" at bounding box center [60, 261] width 22 height 6
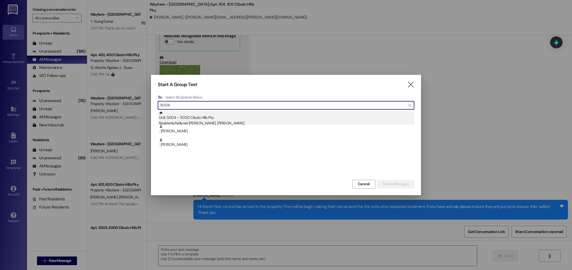
type input "5004"
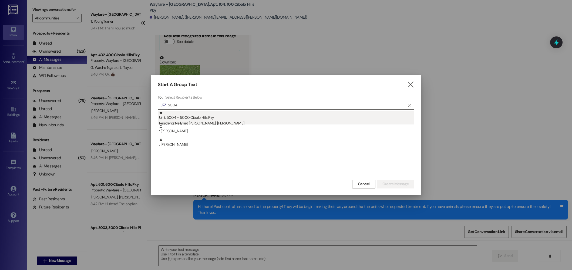
click at [307, 119] on div "Unit: 5004 - 5000 Cibolo Hills Pky Residents: Nellynet Nieves Gines, Michael Ca…" at bounding box center [286, 118] width 255 height 15
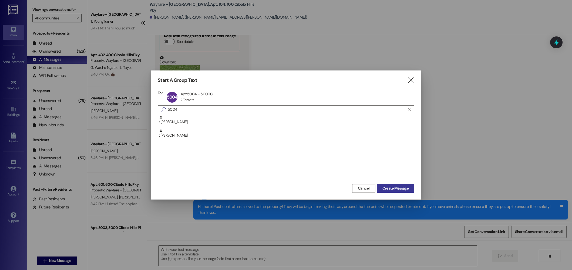
click at [383, 188] on span "Create Message" at bounding box center [395, 188] width 26 height 6
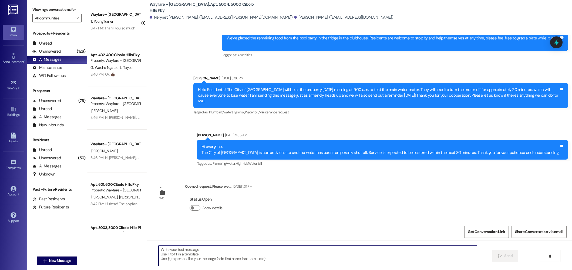
scroll to position [662, 0]
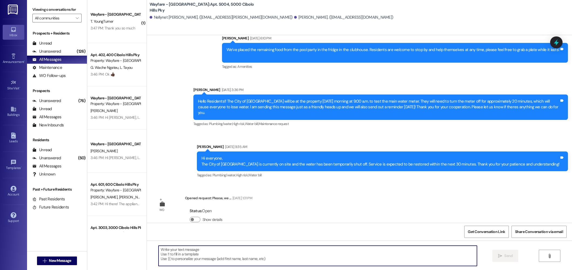
click at [329, 251] on textarea at bounding box center [317, 256] width 318 height 20
type textarea "5"
click at [314, 251] on textarea at bounding box center [317, 256] width 318 height 20
paste textarea "Hi there! Pest control has arrived to the property! They will be begin making t…"
type textarea "Hi there! Pest control has arrived to the property! They will be begin making t…"
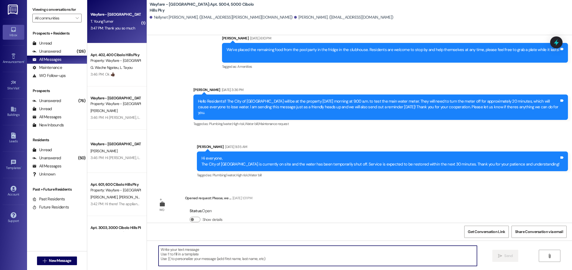
click at [130, 23] on div "T. YoungTurner" at bounding box center [115, 21] width 51 height 7
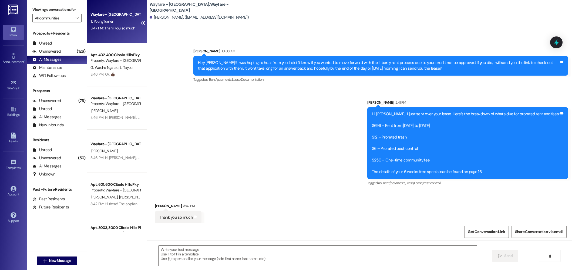
scroll to position [599, 0]
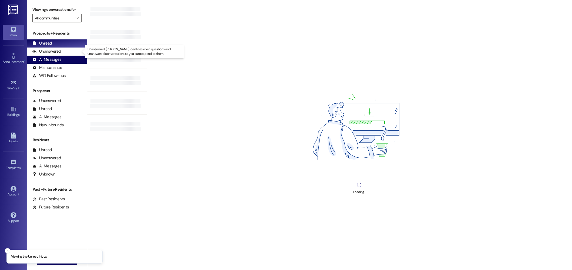
click at [70, 58] on div "All Messages (undefined)" at bounding box center [57, 60] width 60 height 8
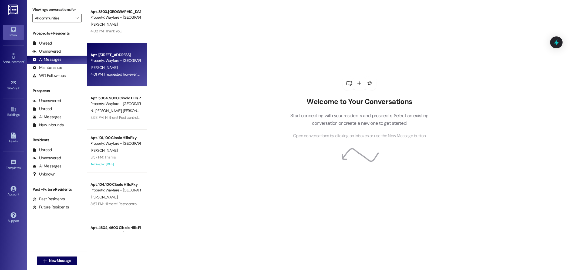
click at [113, 74] on div "4:01 PM: I requested however they never showed up, and I'm not home [DATE] 4:01…" at bounding box center [150, 74] width 121 height 5
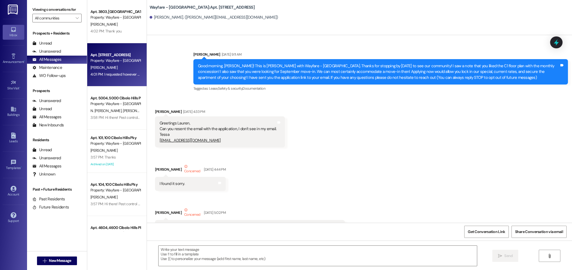
scroll to position [13167, 0]
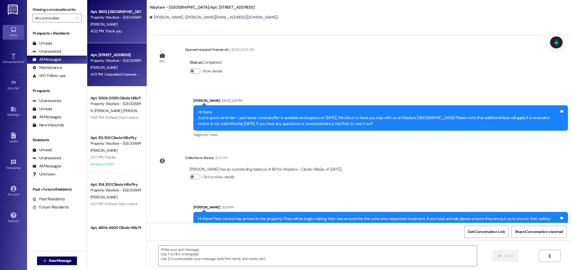
click at [126, 29] on div "4:02 PM: Thank you. 4:02 PM: Thank you." at bounding box center [115, 31] width 51 height 7
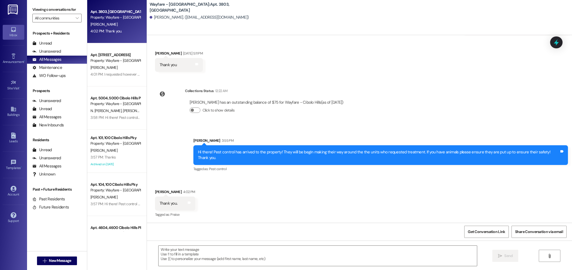
scroll to position [1854, 0]
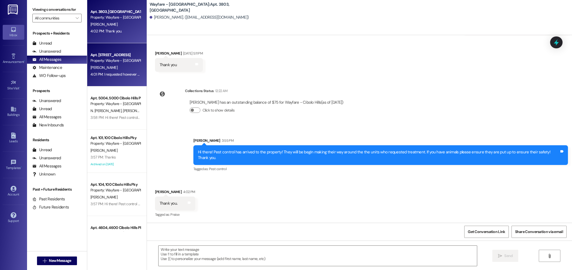
click at [111, 67] on div "[PERSON_NAME]" at bounding box center [115, 67] width 51 height 7
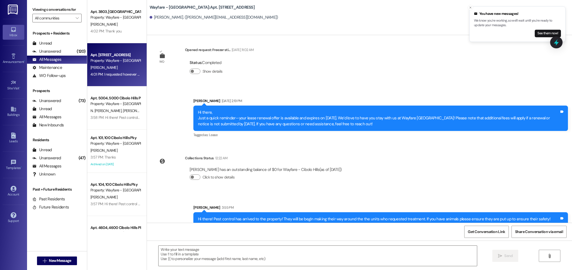
scroll to position [13167, 0]
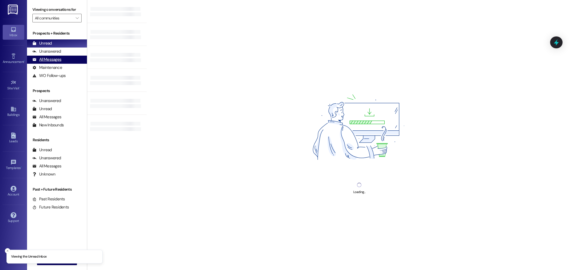
click at [56, 61] on div "All Messages" at bounding box center [46, 60] width 29 height 6
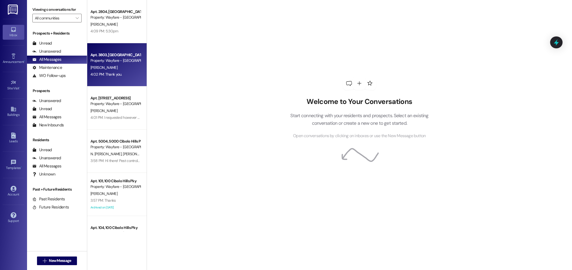
click at [113, 53] on div "Apt. 3803, [GEOGRAPHIC_DATA]" at bounding box center [115, 55] width 50 height 6
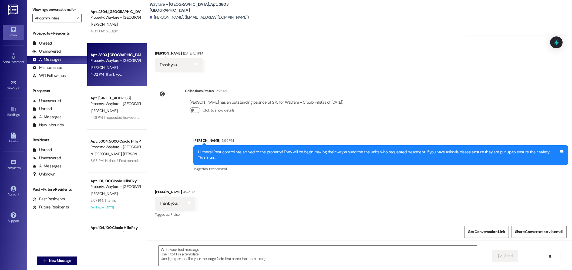
scroll to position [1855, 0]
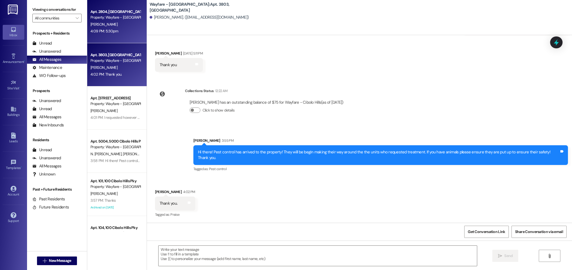
click at [123, 29] on div "4:09 PM: 5:30pm 4:09 PM: 5:30pm" at bounding box center [115, 31] width 51 height 7
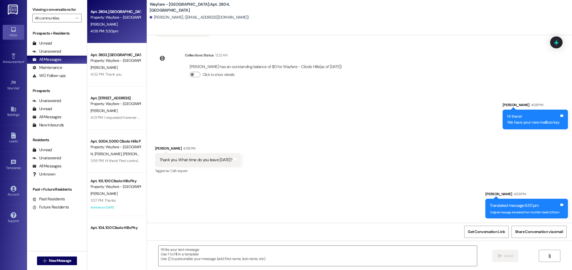
scroll to position [144, 0]
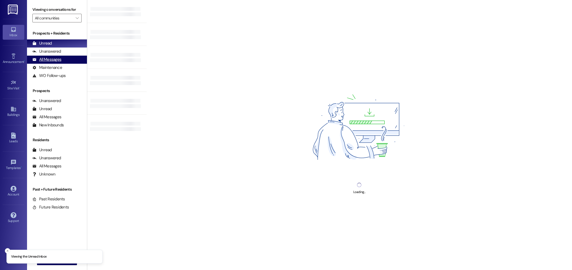
click at [49, 61] on div "All Messages" at bounding box center [46, 60] width 29 height 6
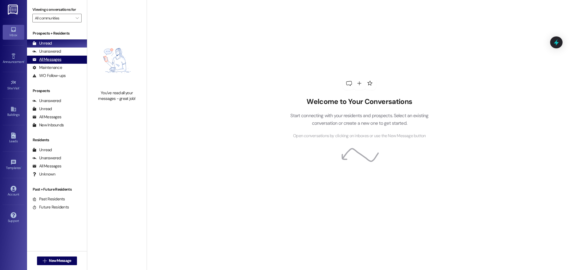
click at [60, 63] on div "All Messages (undefined)" at bounding box center [57, 60] width 60 height 8
click at [48, 60] on div "All Messages" at bounding box center [46, 60] width 29 height 6
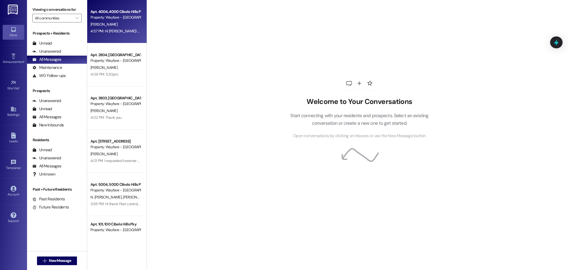
click at [120, 27] on div "[PERSON_NAME]" at bounding box center [115, 24] width 51 height 7
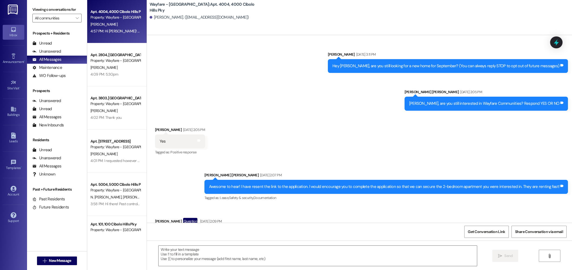
scroll to position [1570, 0]
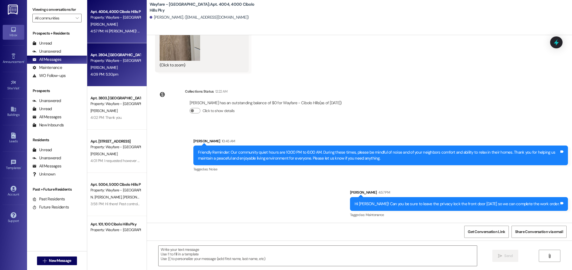
click at [102, 58] on div "Property: Wayfare - [GEOGRAPHIC_DATA]" at bounding box center [115, 61] width 50 height 6
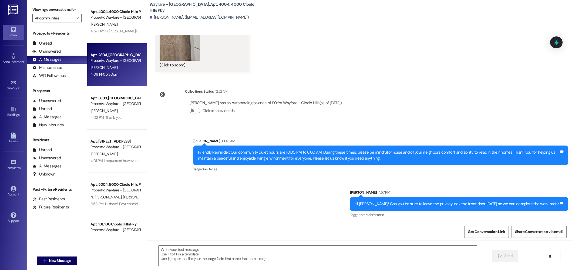
scroll to position [144, 0]
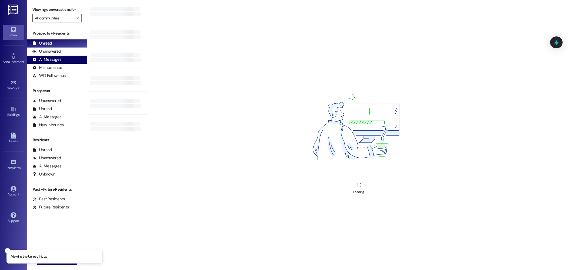
click at [42, 58] on div "All Messages" at bounding box center [46, 60] width 29 height 6
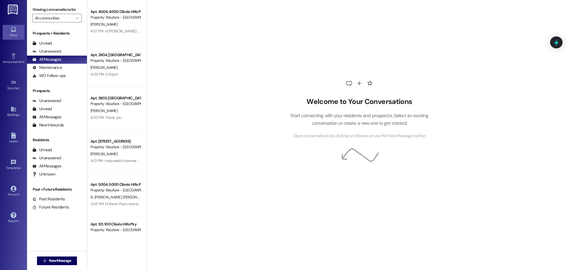
click at [56, 265] on div " New Message" at bounding box center [57, 260] width 40 height 13
click at [49, 259] on span "New Message" at bounding box center [60, 261] width 22 height 6
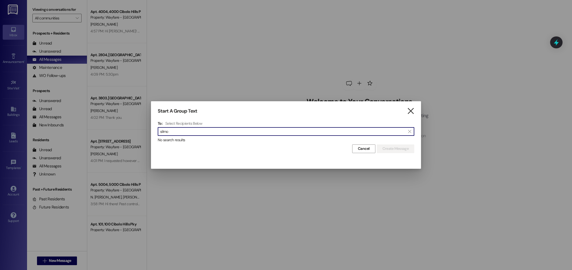
type input "silmo"
drag, startPoint x: 411, startPoint y: 109, endPoint x: 217, endPoint y: 107, distance: 194.7
click at [411, 109] on icon "" at bounding box center [410, 111] width 7 height 6
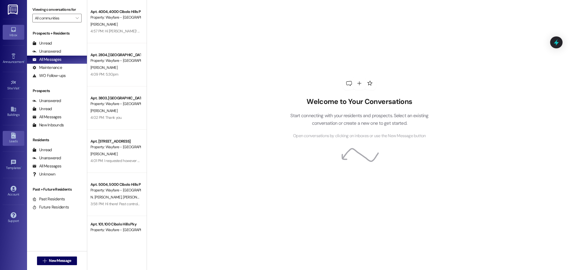
click at [10, 136] on link "Leads" at bounding box center [14, 138] width 22 height 15
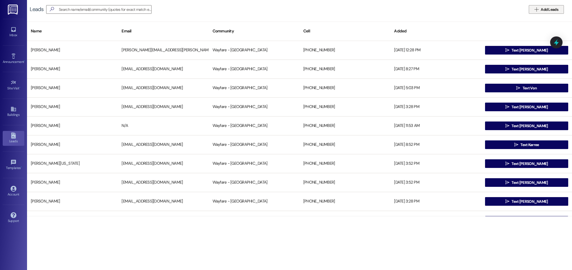
click at [548, 11] on span "Add Leads" at bounding box center [550, 10] width 18 height 6
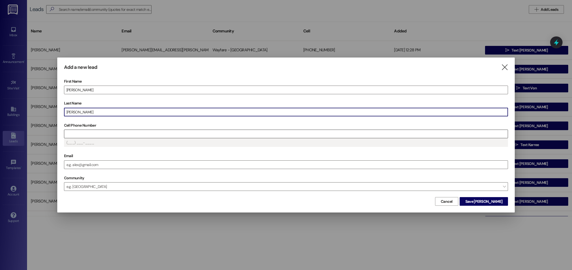
click at [100, 136] on input "Cell Phone Number" at bounding box center [285, 134] width 443 height 8
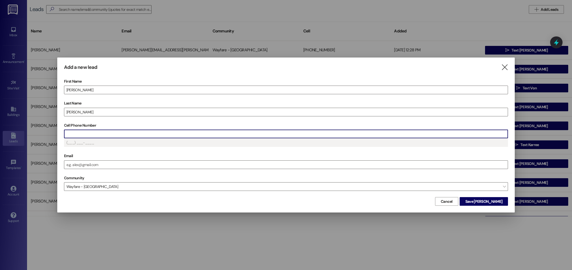
click at [114, 134] on input "Cell Phone Number" at bounding box center [285, 134] width 443 height 8
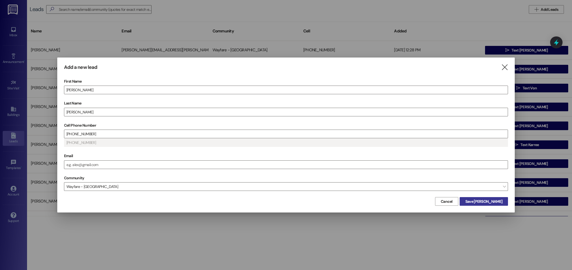
click at [485, 201] on span "Save Silmon" at bounding box center [483, 202] width 37 height 6
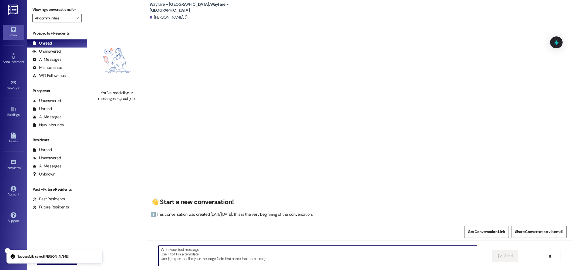
click at [230, 254] on textarea at bounding box center [317, 256] width 318 height 20
paste textarea "Hi there! My name is ____ and I'm one of the leasing agents here at Wayfare Cib…"
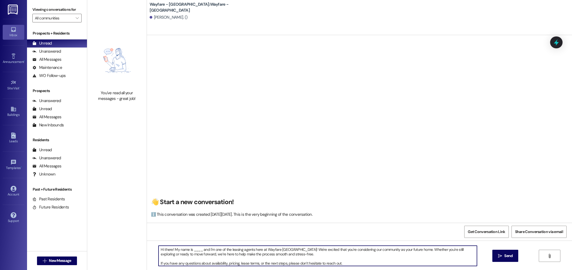
drag, startPoint x: 199, startPoint y: 251, endPoint x: 189, endPoint y: 251, distance: 9.4
click at [189, 251] on textarea "Hi there! My name is ____ and I'm one of the leasing agents here at Wayfare Cib…" at bounding box center [317, 256] width 318 height 20
type textarea "Hi there! My name is Jordan and I'm one of the leasing agents here at Wayfare C…"
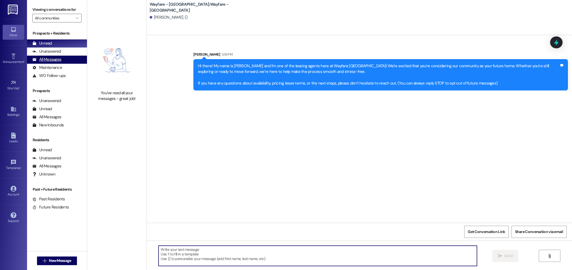
click at [65, 62] on div "All Messages (undefined)" at bounding box center [57, 60] width 60 height 8
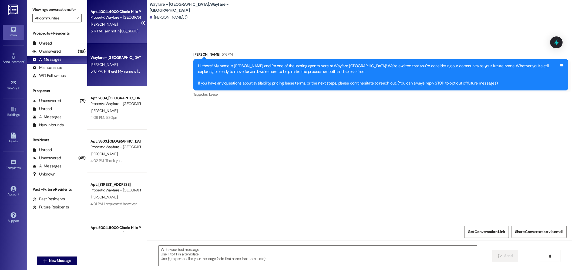
click at [130, 19] on div "Property: Wayfare - [GEOGRAPHIC_DATA]" at bounding box center [115, 18] width 50 height 6
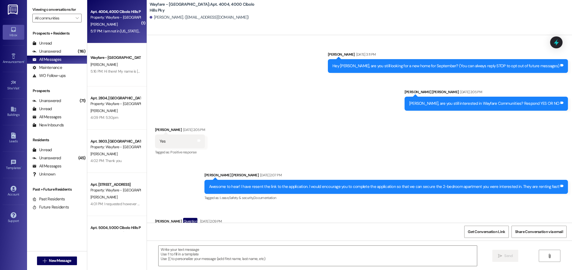
scroll to position [1622, 0]
